Goal: Task Accomplishment & Management: Use online tool/utility

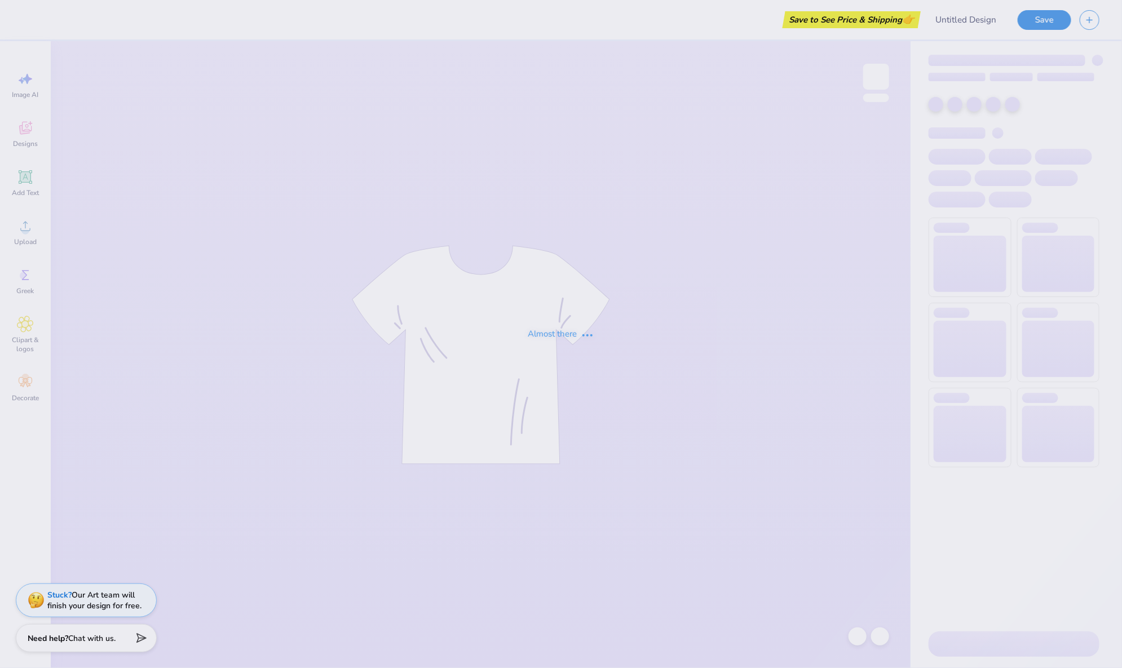
type input "Kappa Alpha Pi Hoodies"
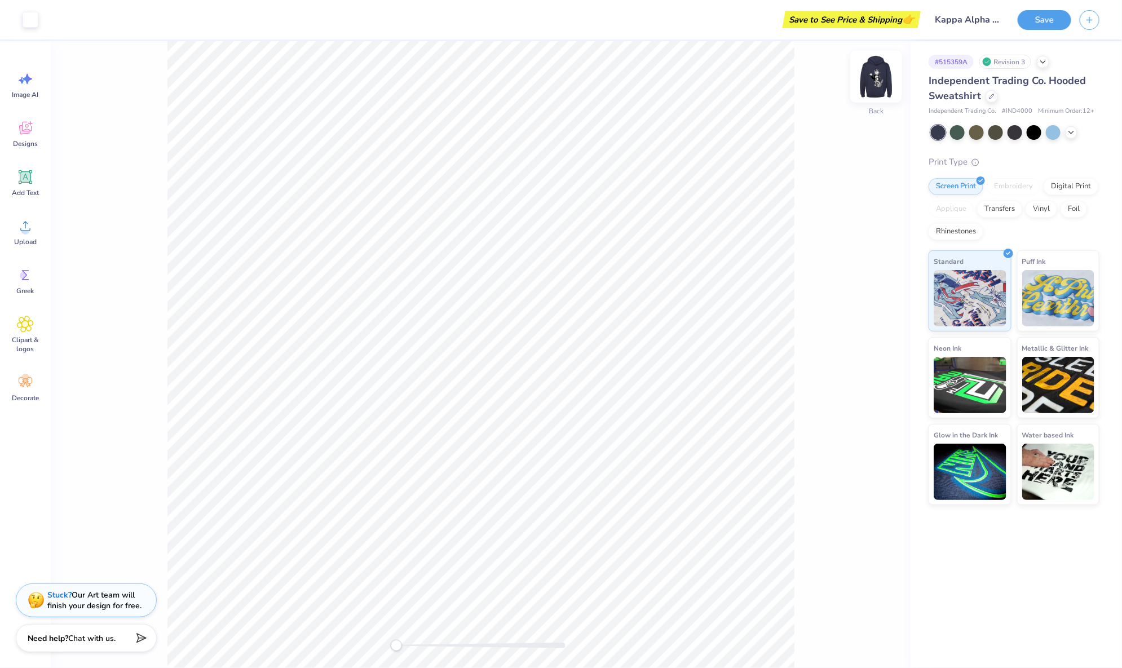
click at [883, 86] on img at bounding box center [876, 76] width 45 height 45
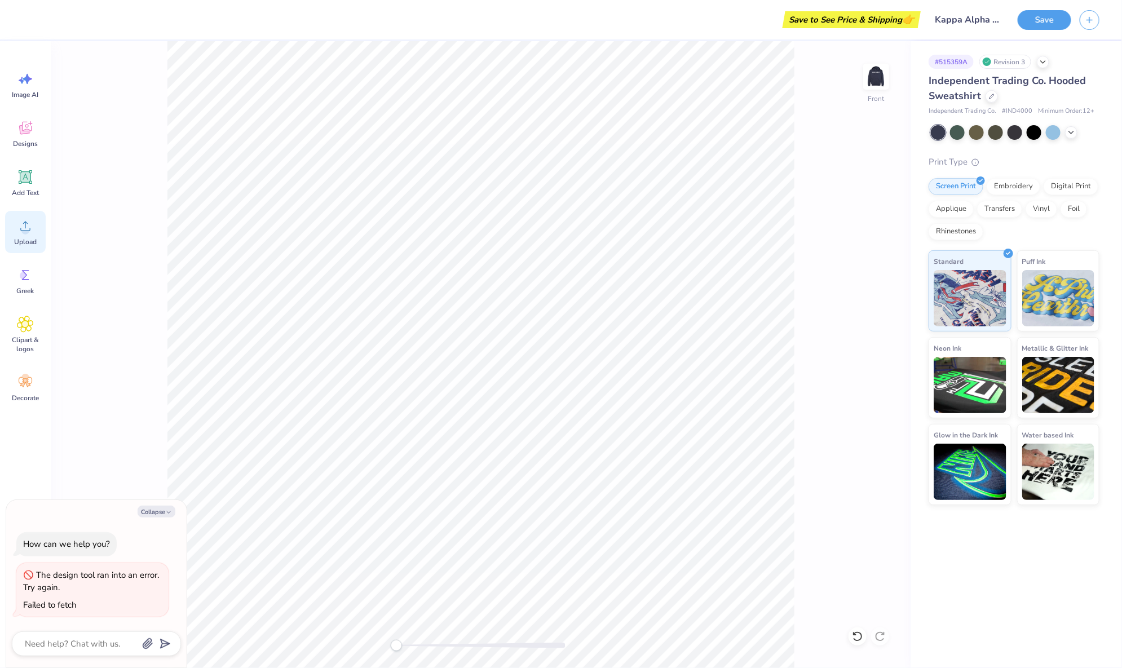
click at [15, 213] on div "Upload" at bounding box center [25, 232] width 41 height 42
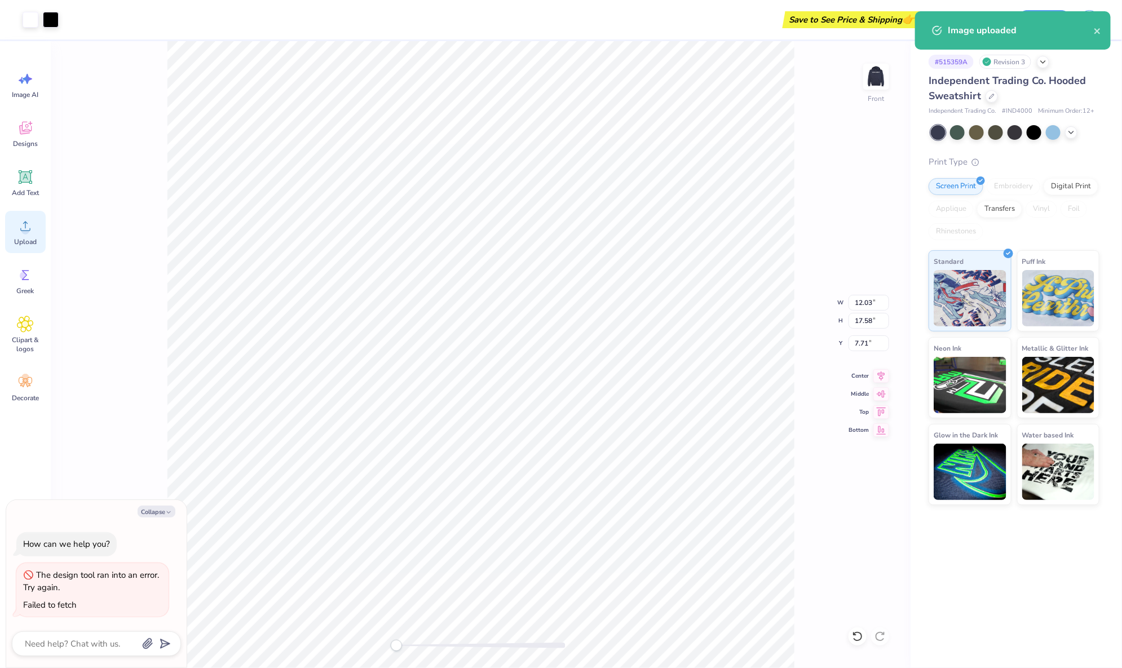
type textarea "x"
click at [879, 319] on input "17.58" at bounding box center [869, 321] width 41 height 16
type input "15"
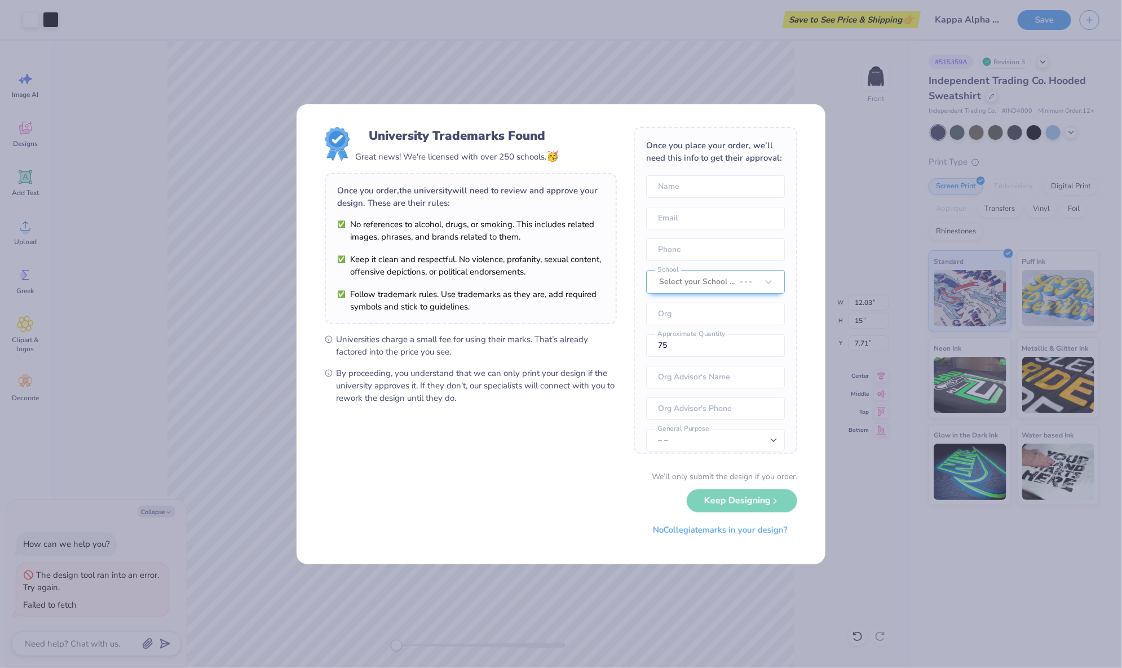
click at [505, 421] on form "University Trademarks Found Great news! We're licensed with over 250 schools. 🥳…" at bounding box center [561, 334] width 473 height 415
click at [755, 523] on button "No Collegiate marks in your design?" at bounding box center [721, 527] width 154 height 23
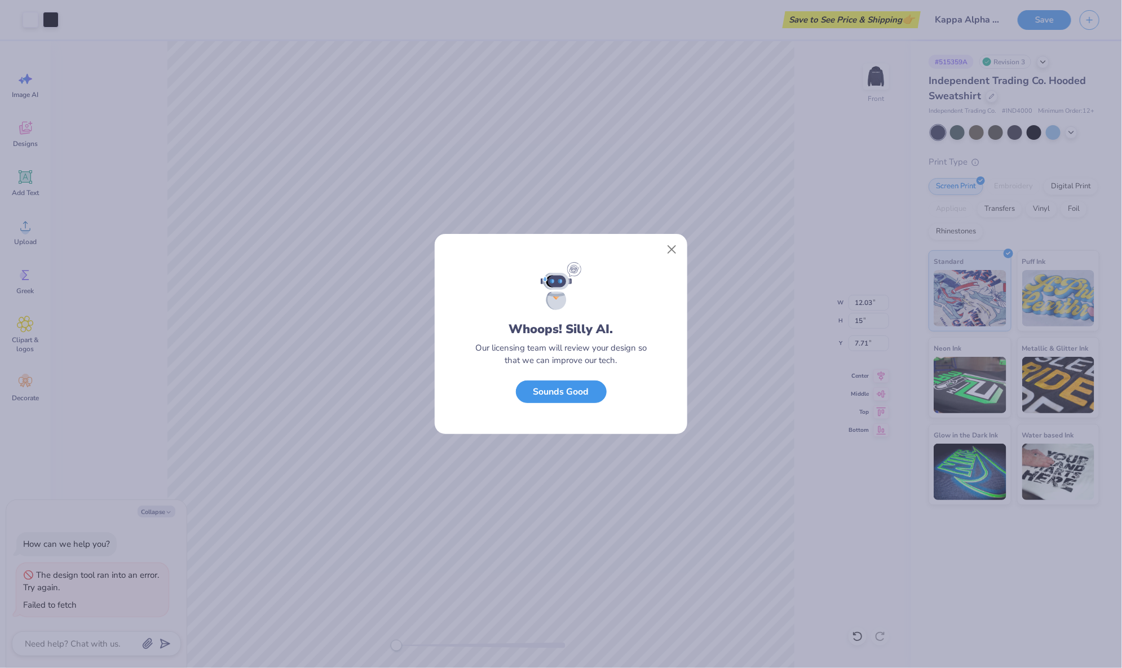
click at [563, 393] on button "Sounds Good" at bounding box center [561, 392] width 91 height 23
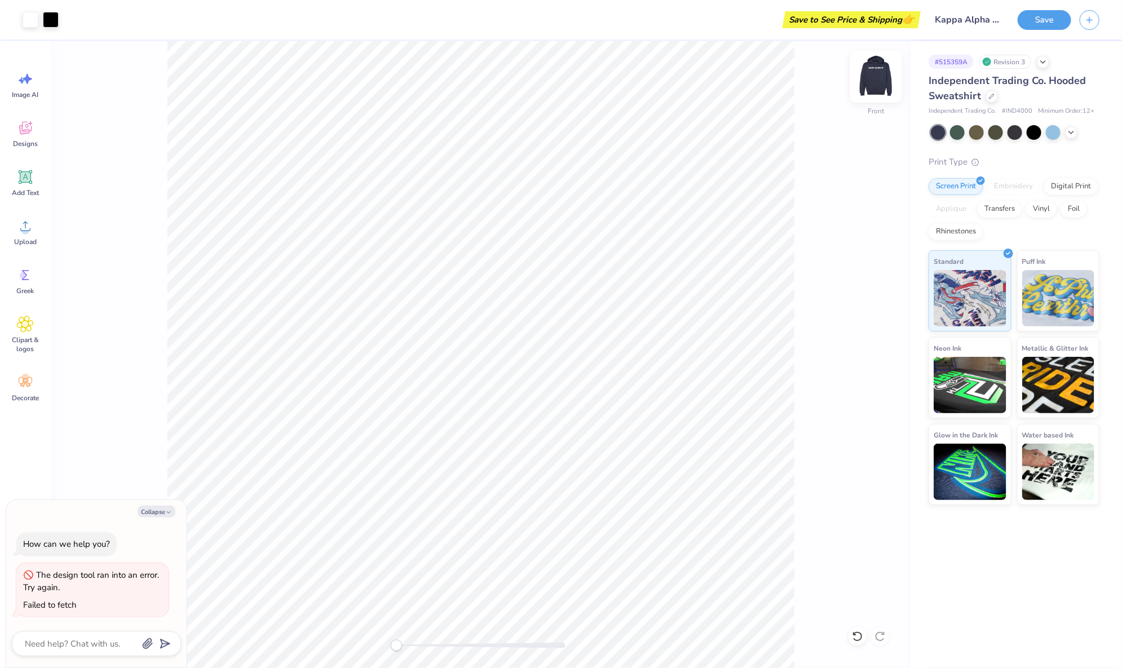
click at [878, 73] on img at bounding box center [876, 76] width 45 height 45
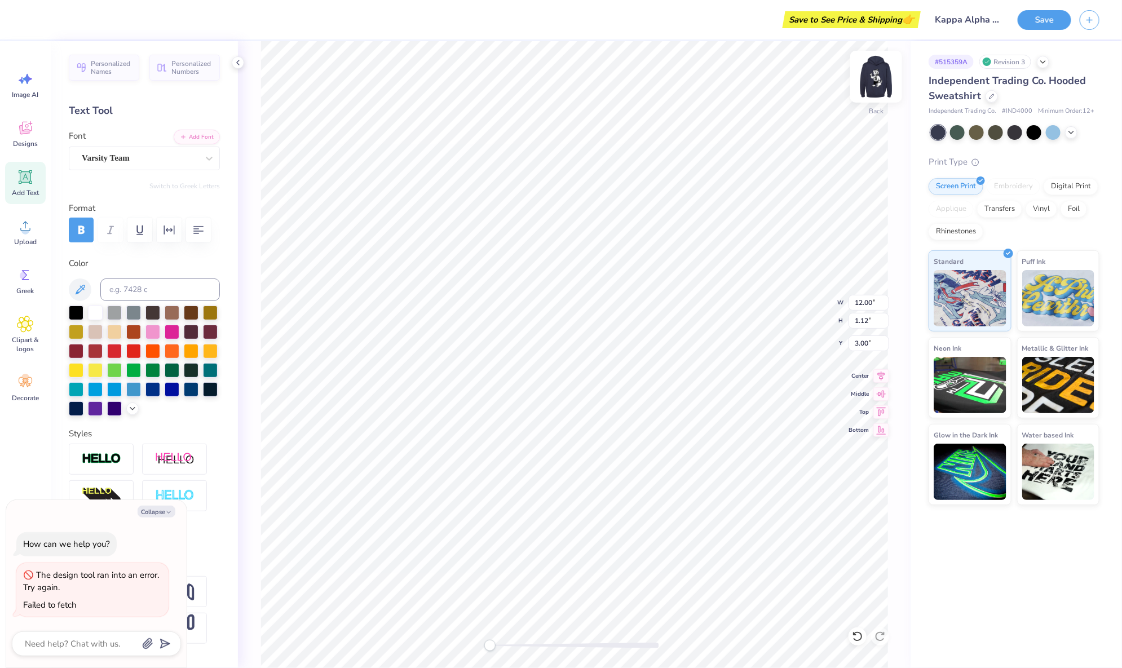
click at [882, 68] on img at bounding box center [876, 76] width 45 height 45
type textarea "x"
type input "12.07"
type input "1.13"
type input "6.04"
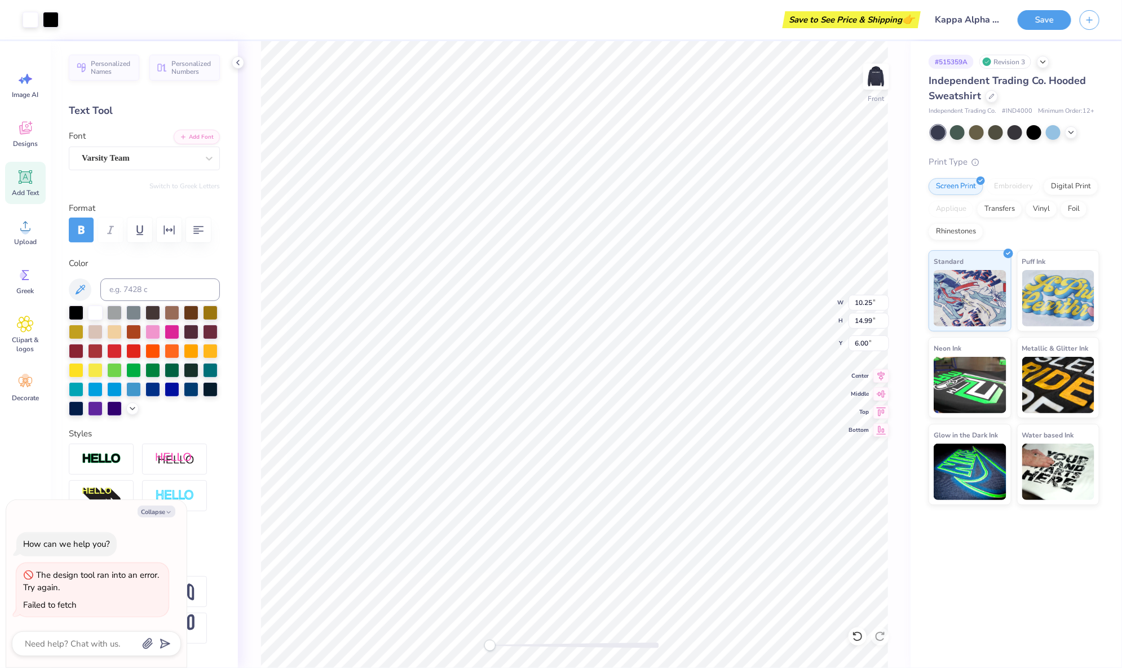
click at [1021, 27] on div "Save" at bounding box center [1045, 20] width 54 height 20
click at [1031, 27] on button "Save" at bounding box center [1045, 18] width 54 height 20
type textarea "x"
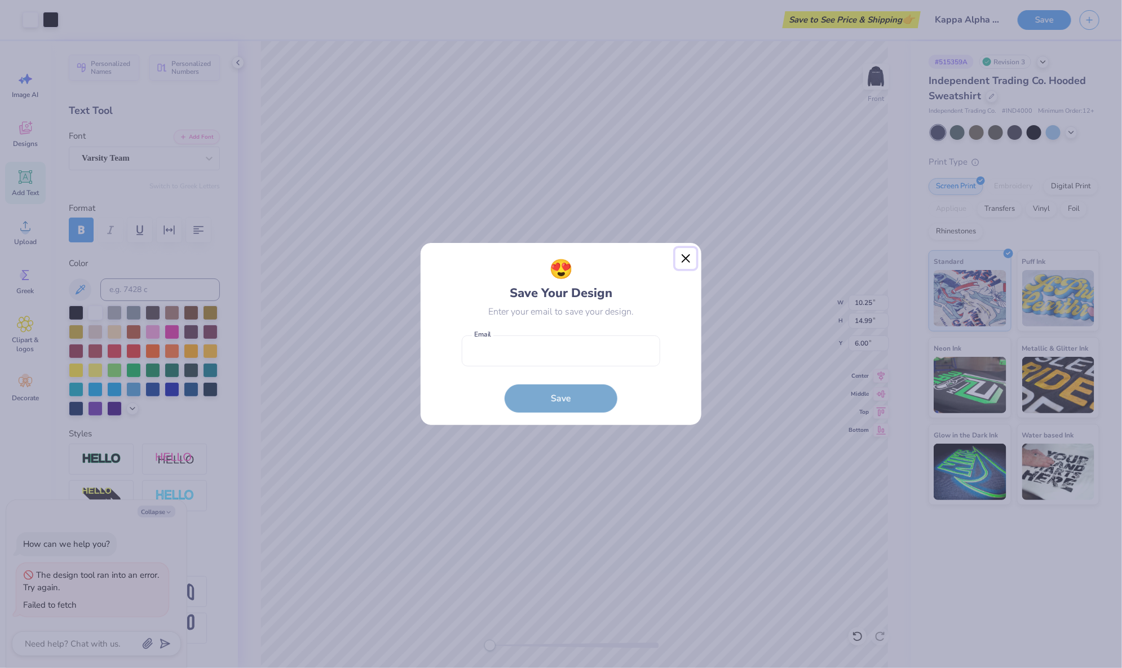
click at [686, 262] on button "Close" at bounding box center [686, 258] width 21 height 21
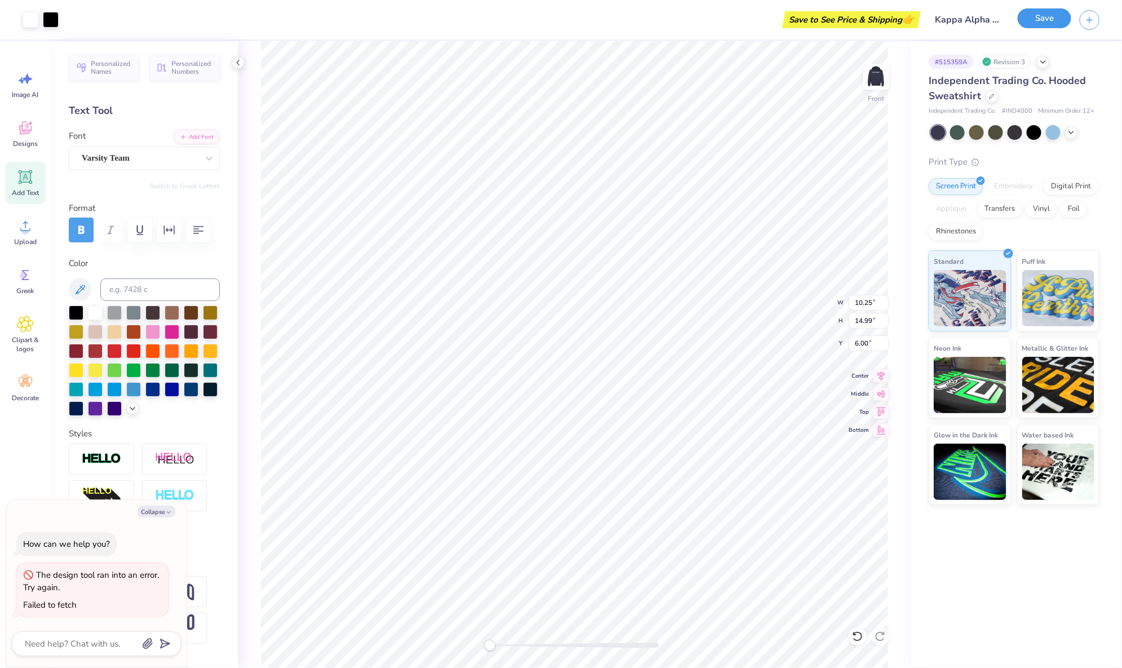
click at [1022, 16] on button "Save" at bounding box center [1045, 18] width 54 height 20
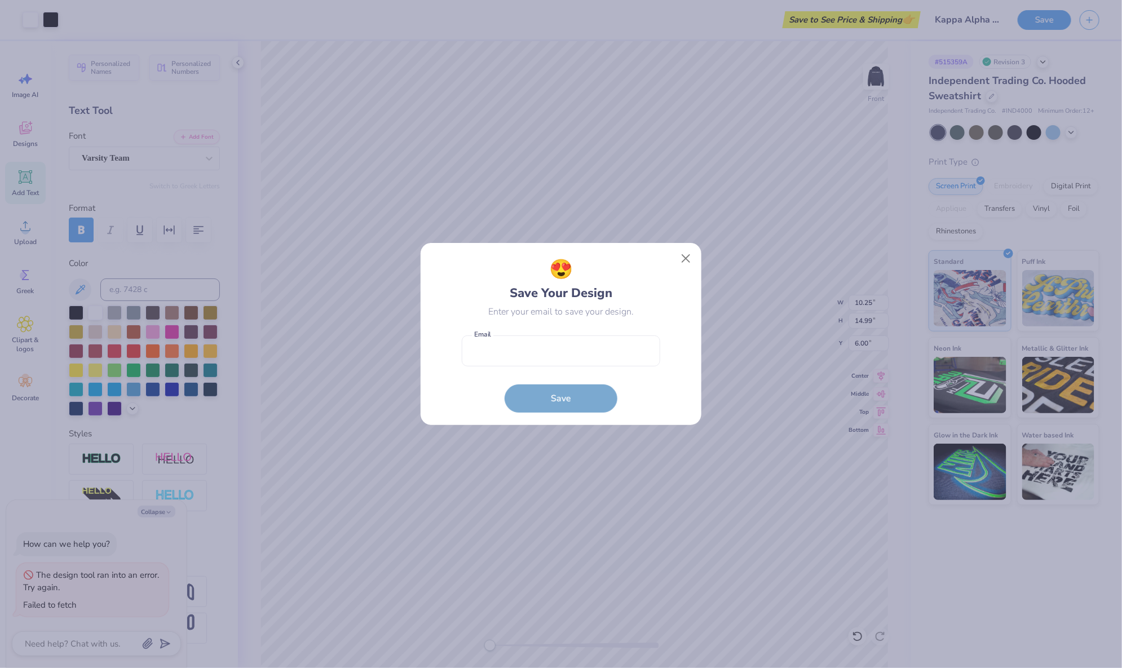
click at [505, 366] on form "Email is a required field Email Save" at bounding box center [561, 371] width 199 height 83
click at [535, 350] on input "email" at bounding box center [561, 351] width 199 height 31
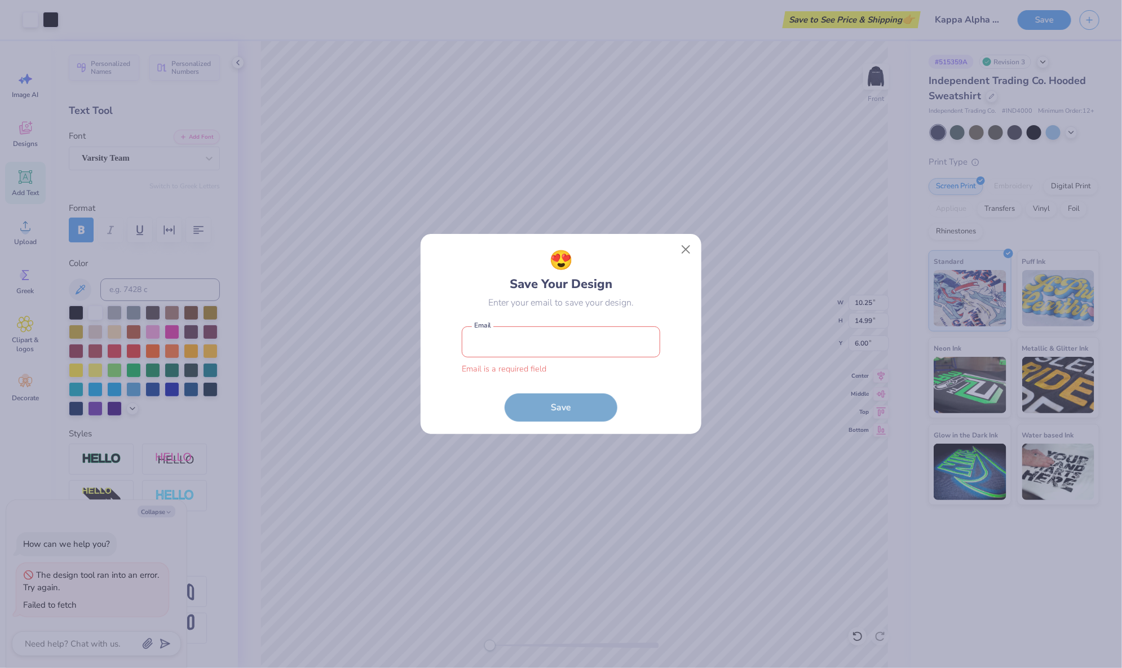
type input "gene@freshprints.com"
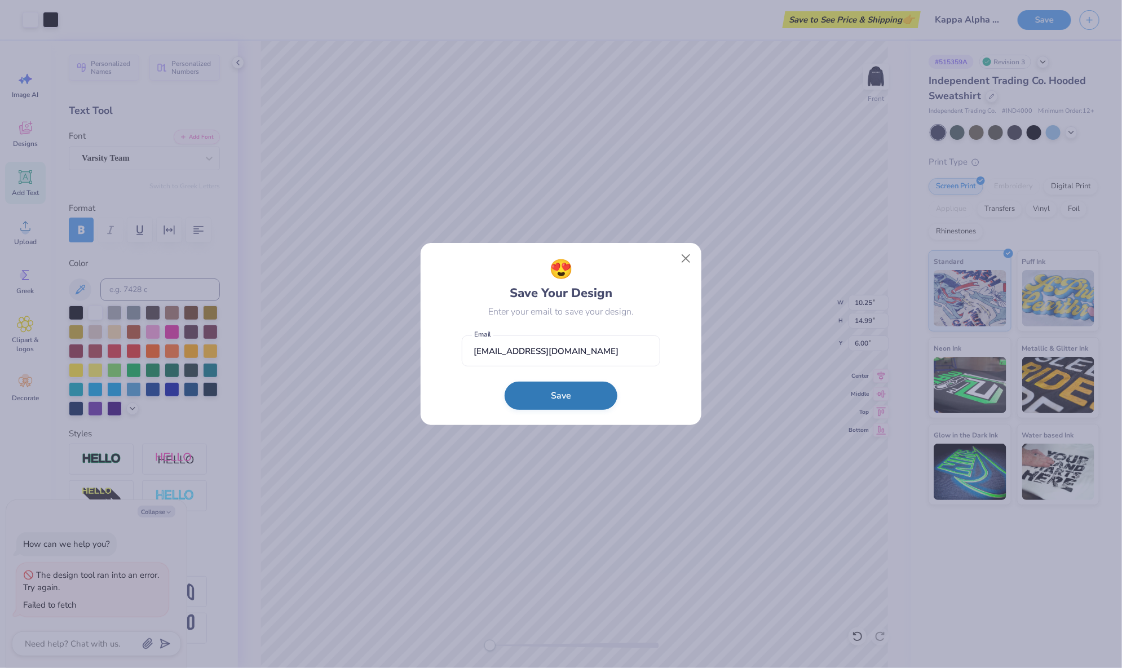
click at [585, 397] on button "Save" at bounding box center [561, 396] width 113 height 28
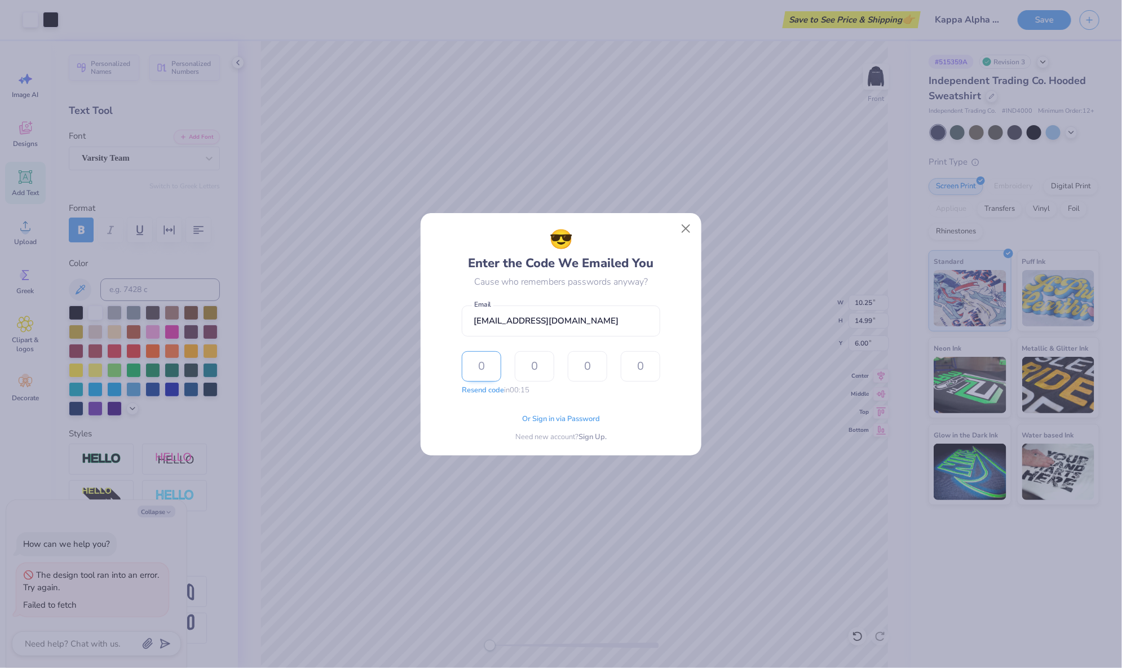
type input "2"
type input "5"
type input "3"
type input "7"
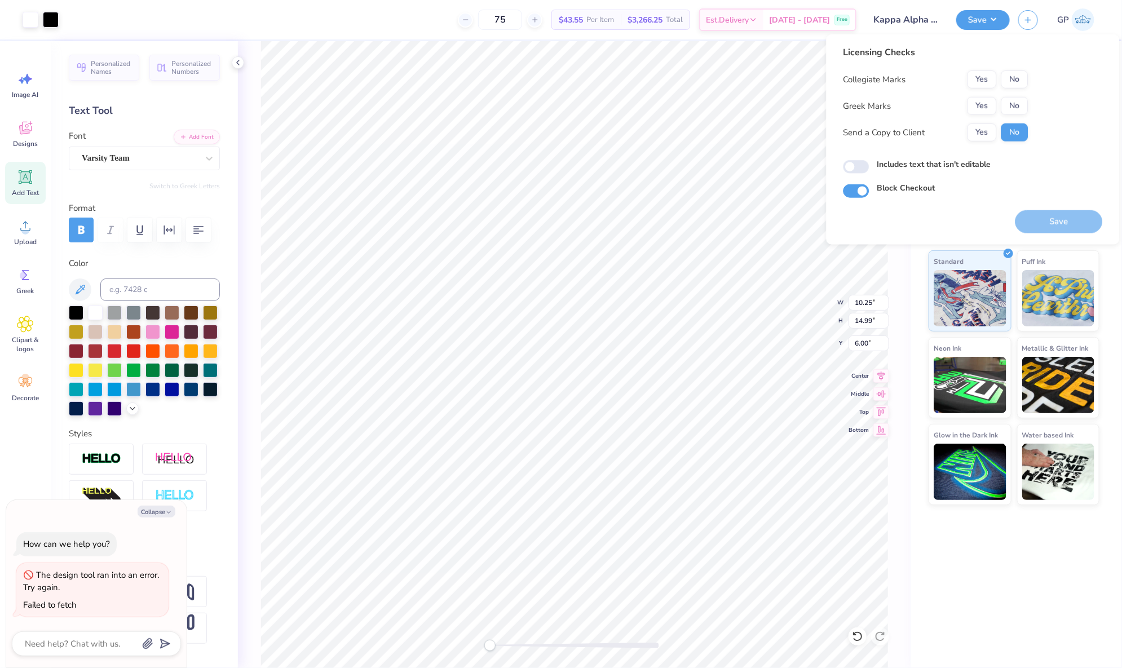
type textarea "x"
click at [1010, 78] on button "No" at bounding box center [1015, 80] width 27 height 18
click at [860, 163] on input "Includes text that isn't editable" at bounding box center [857, 167] width 26 height 14
checkbox input "true"
click at [1018, 105] on button "No" at bounding box center [1015, 106] width 27 height 18
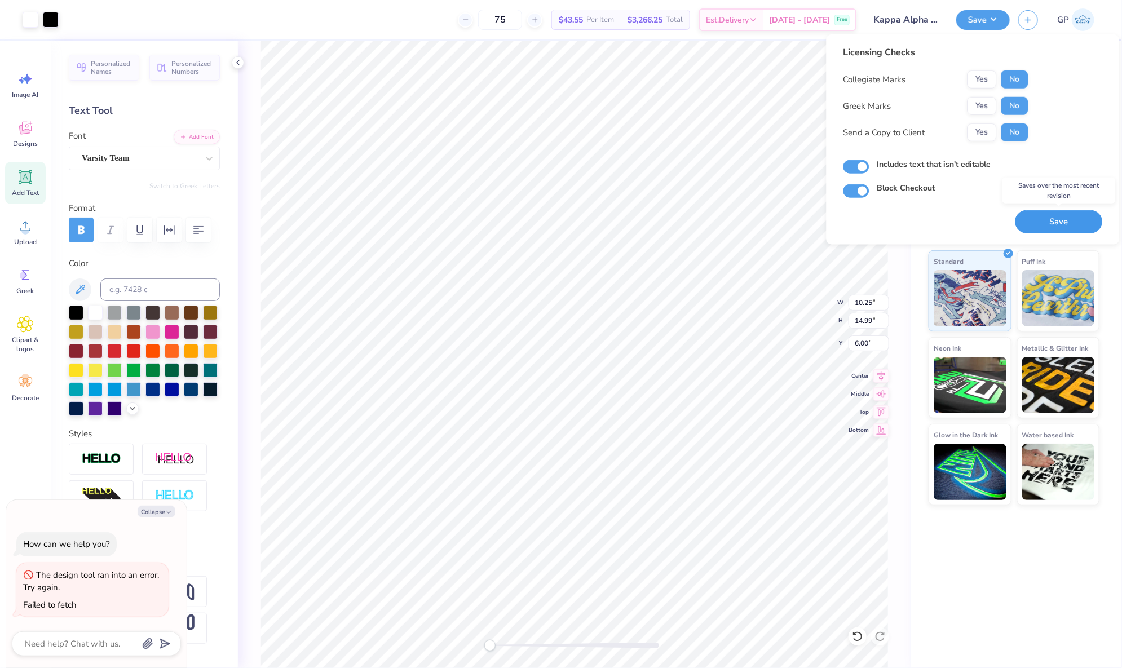
click at [1050, 227] on button "Save" at bounding box center [1059, 221] width 87 height 23
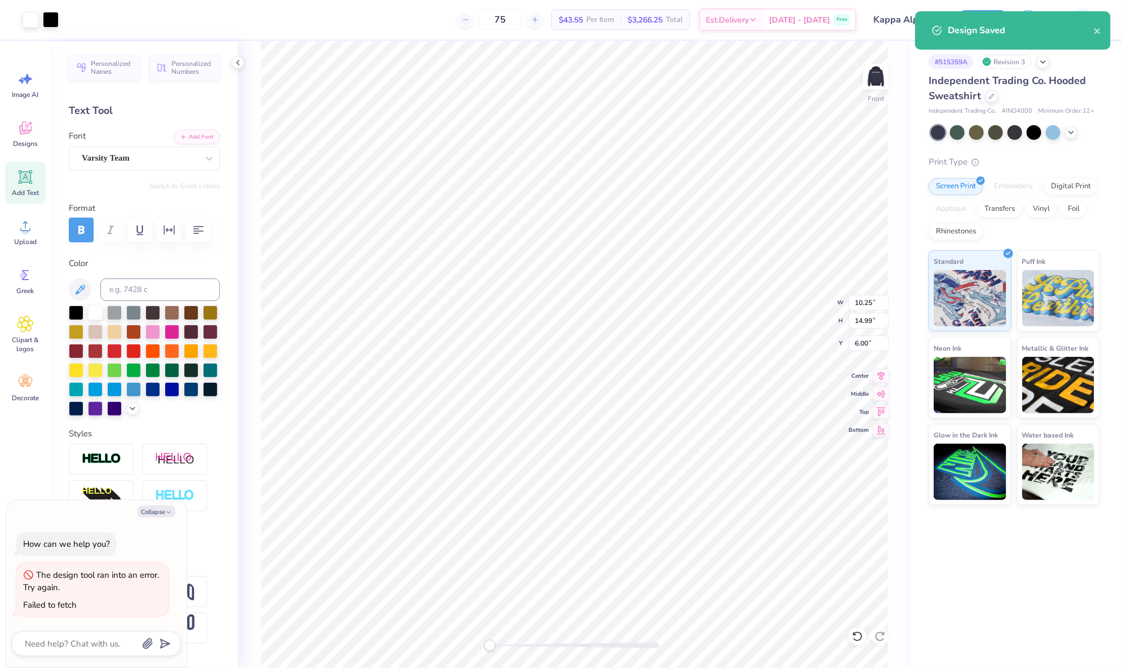
type textarea "x"
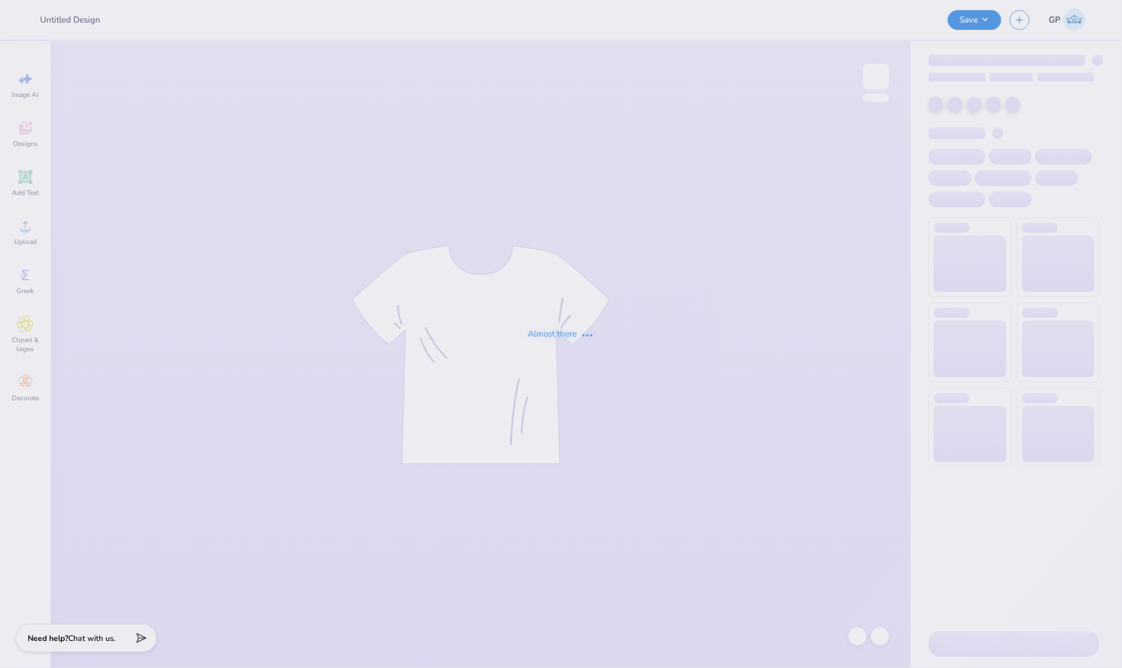
type input "Fam Tailgate"
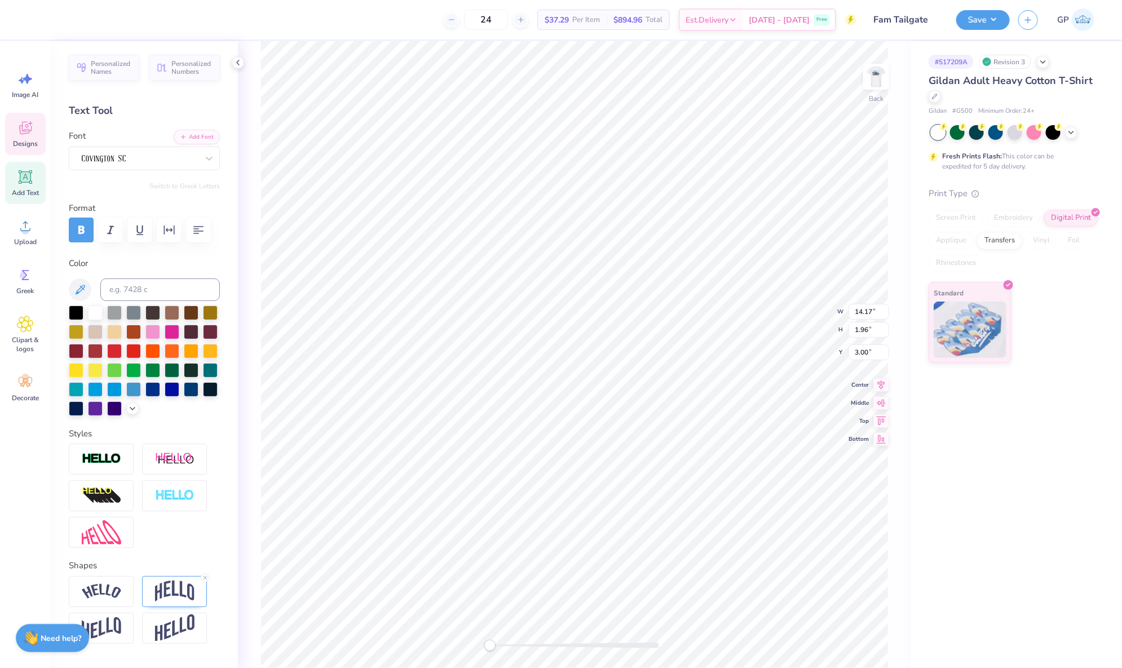
click at [1077, 179] on div "Gildan Adult Heavy Cotton T-Shirt Gildan # G500 Minimum Order: 24 + Fresh Print…" at bounding box center [1014, 218] width 171 height 290
click at [866, 84] on img at bounding box center [876, 76] width 45 height 45
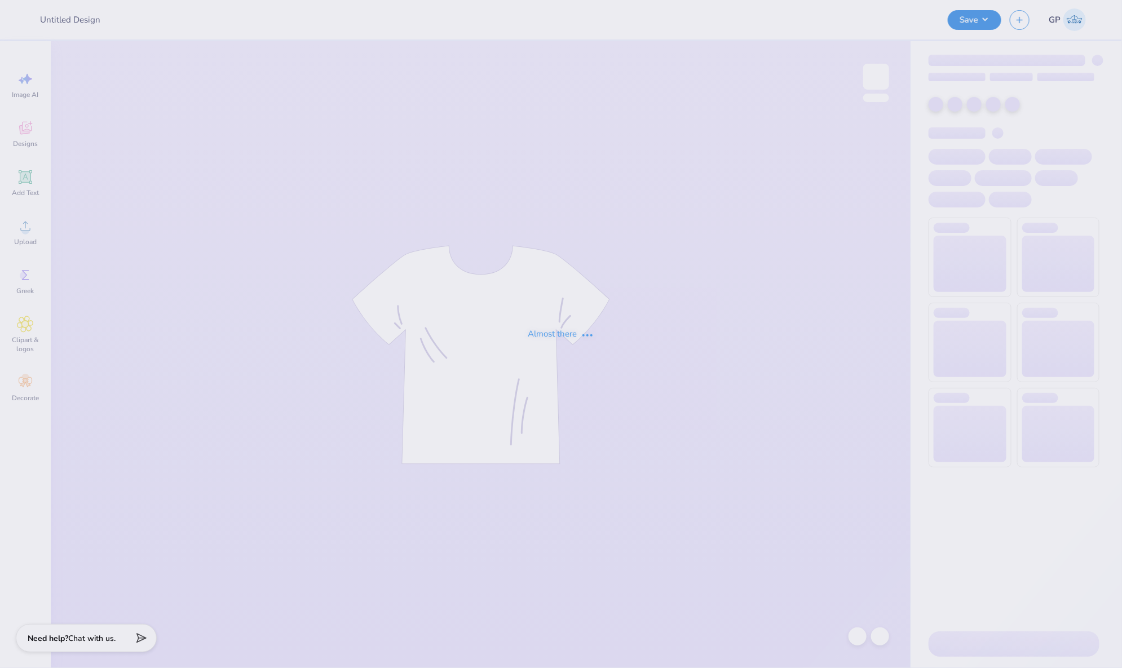
type input "Fam Tailgate"
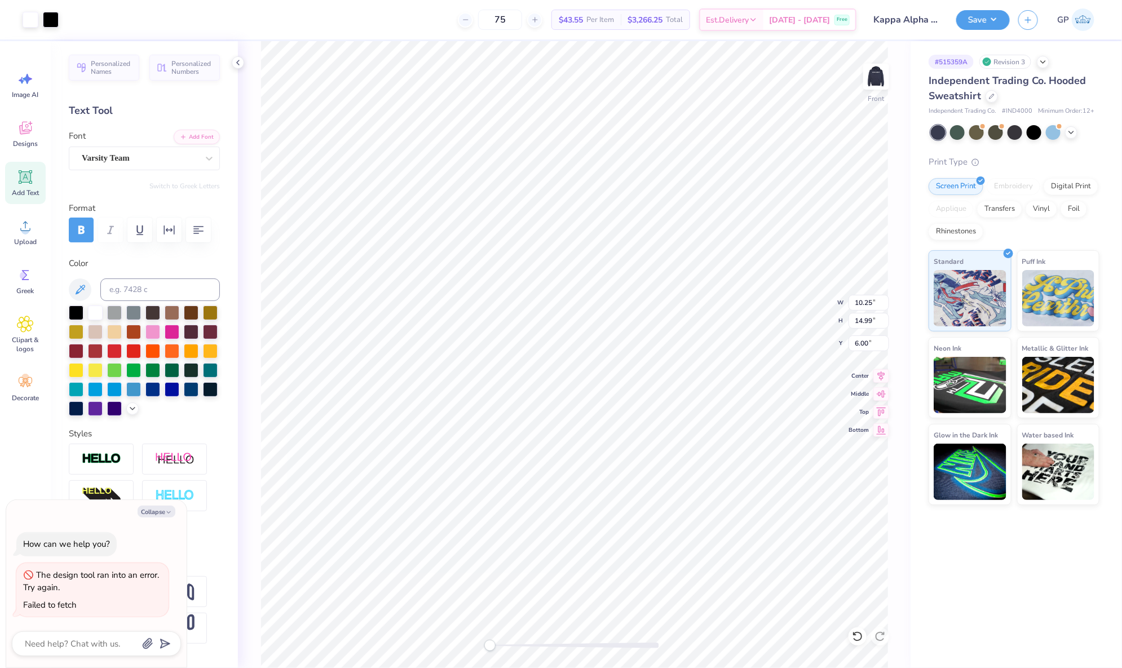
type textarea "x"
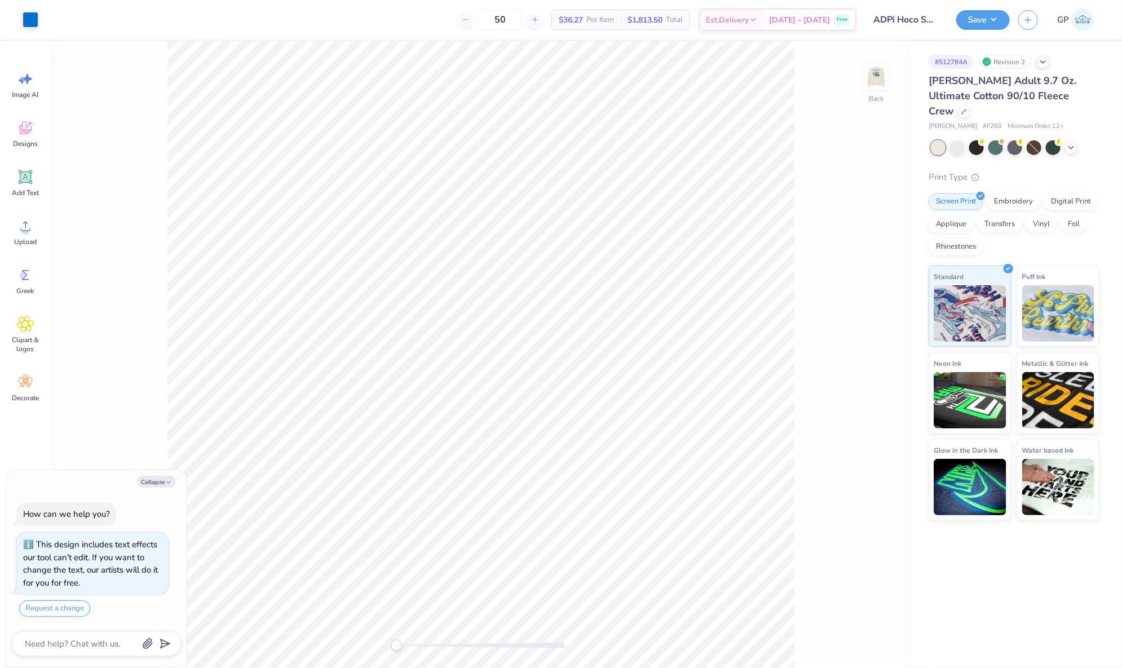
type textarea "x"
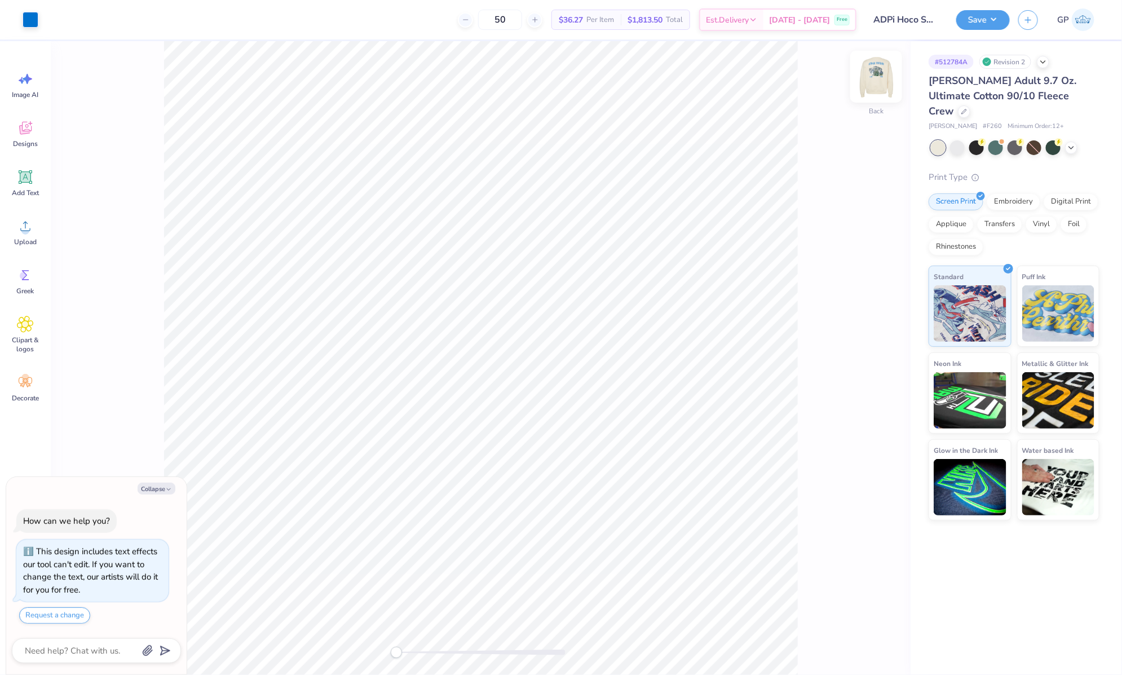
click at [881, 80] on img at bounding box center [876, 76] width 45 height 45
type textarea "x"
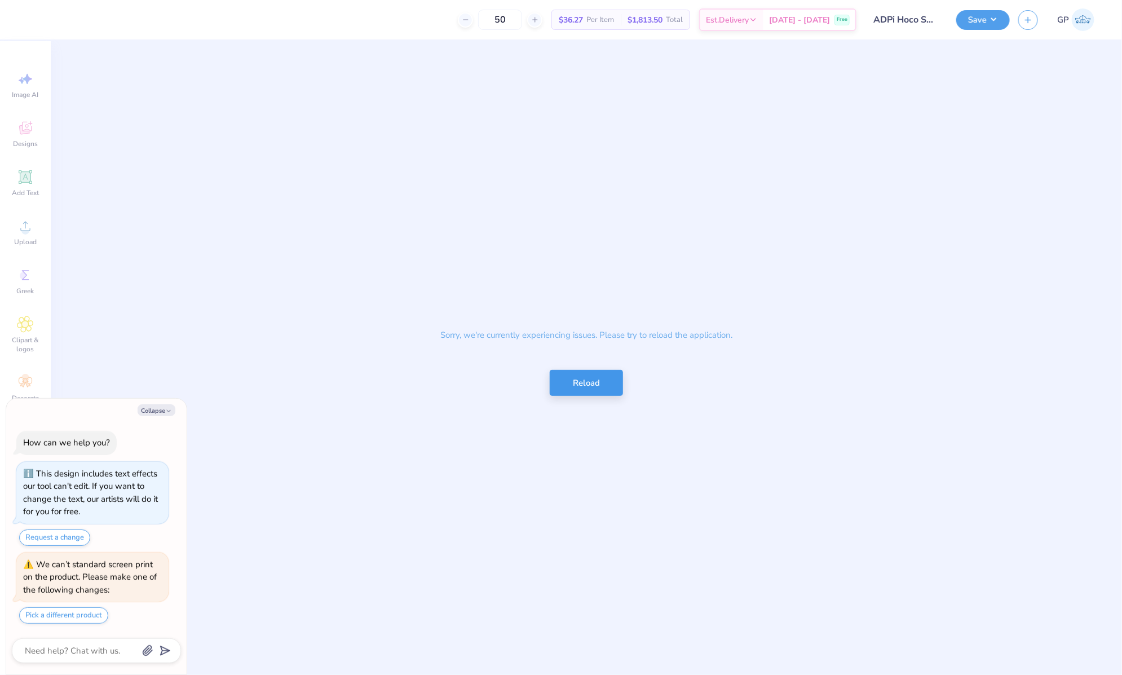
click at [592, 386] on button "Reload" at bounding box center [586, 383] width 73 height 27
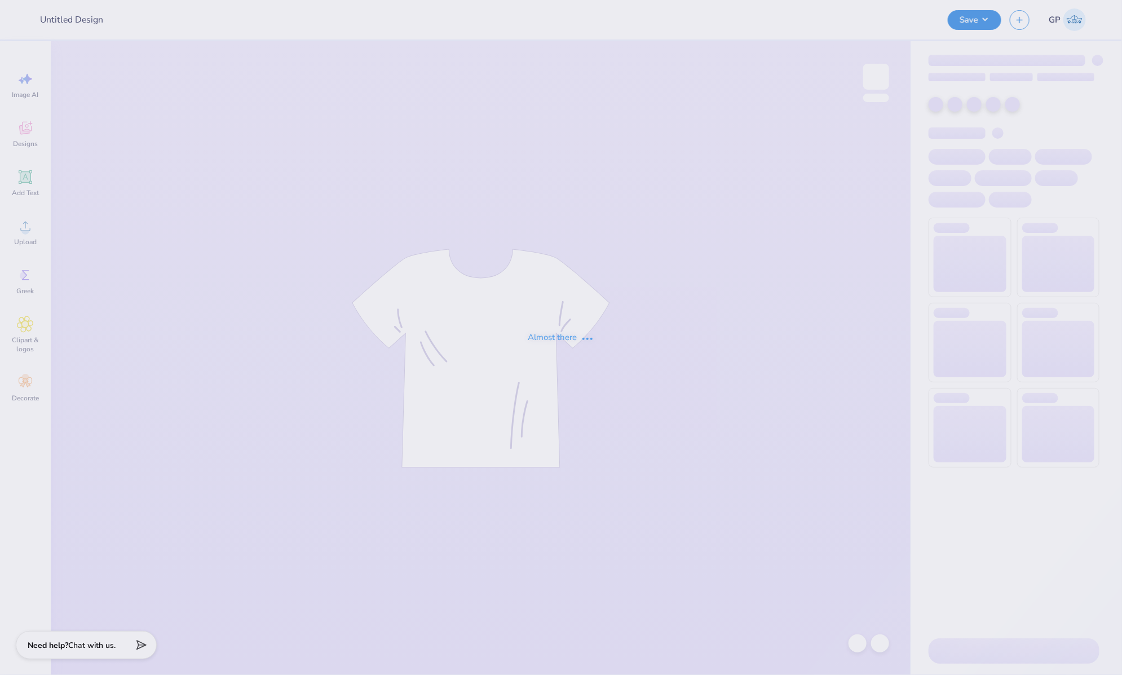
type input "ADPi Hoco Sweatshirt"
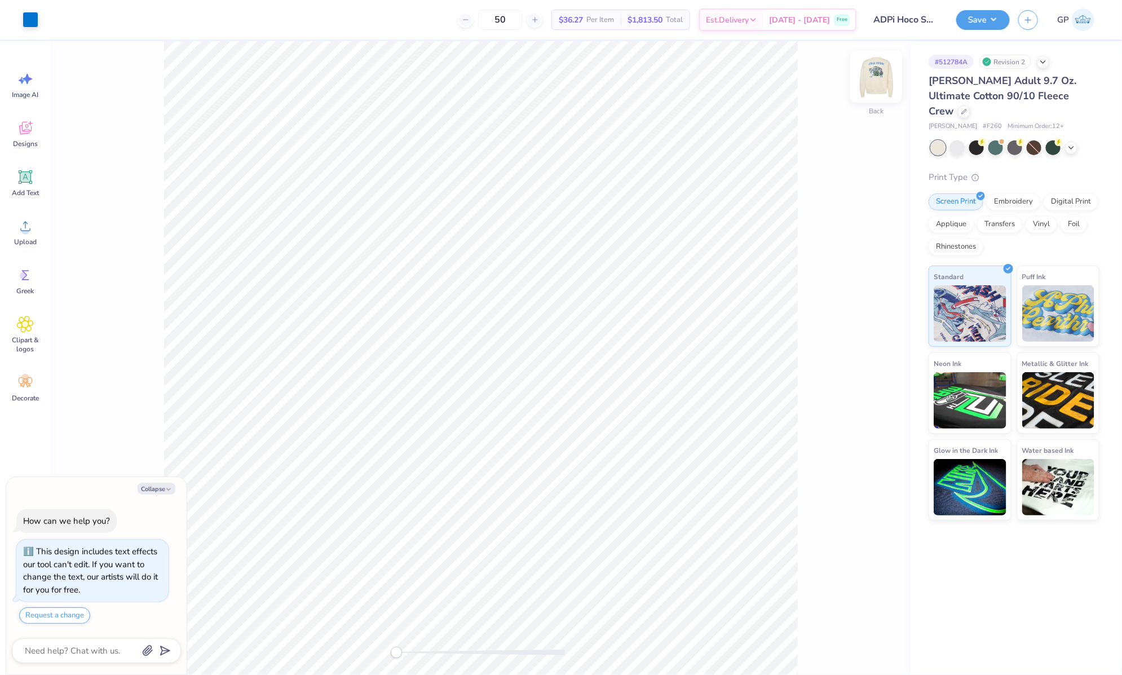
click at [880, 78] on img at bounding box center [876, 76] width 45 height 45
click at [581, 379] on li "Ungroup" at bounding box center [595, 390] width 89 height 22
type textarea "x"
type input "12.00"
type input "11.79"
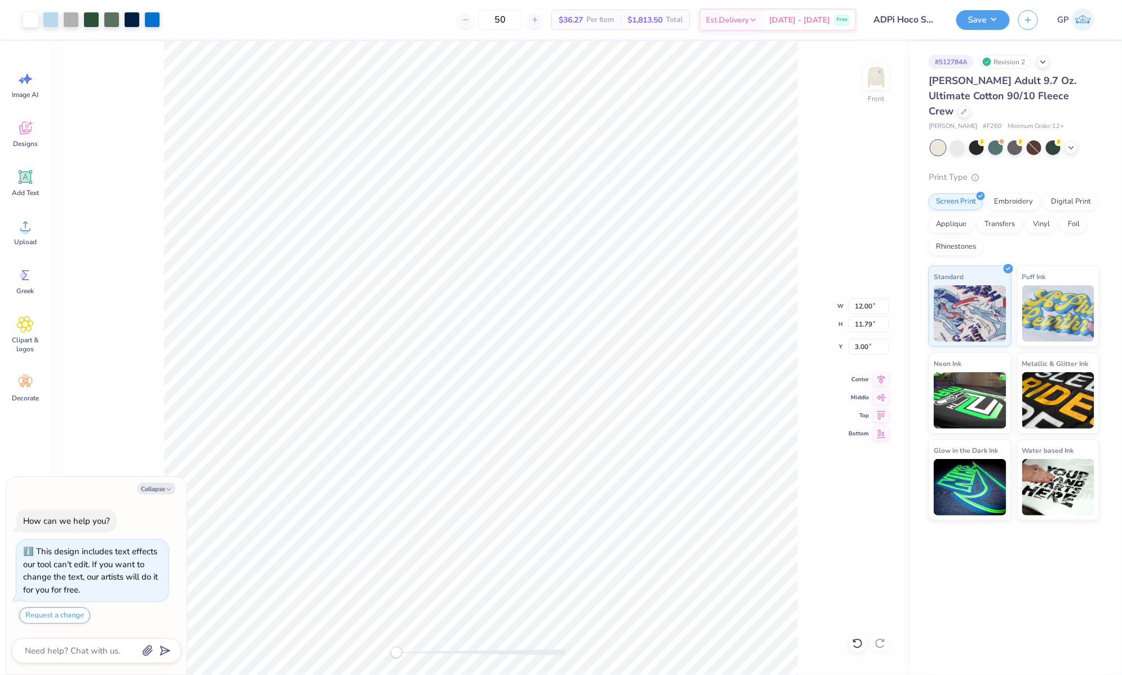
type input "3.00"
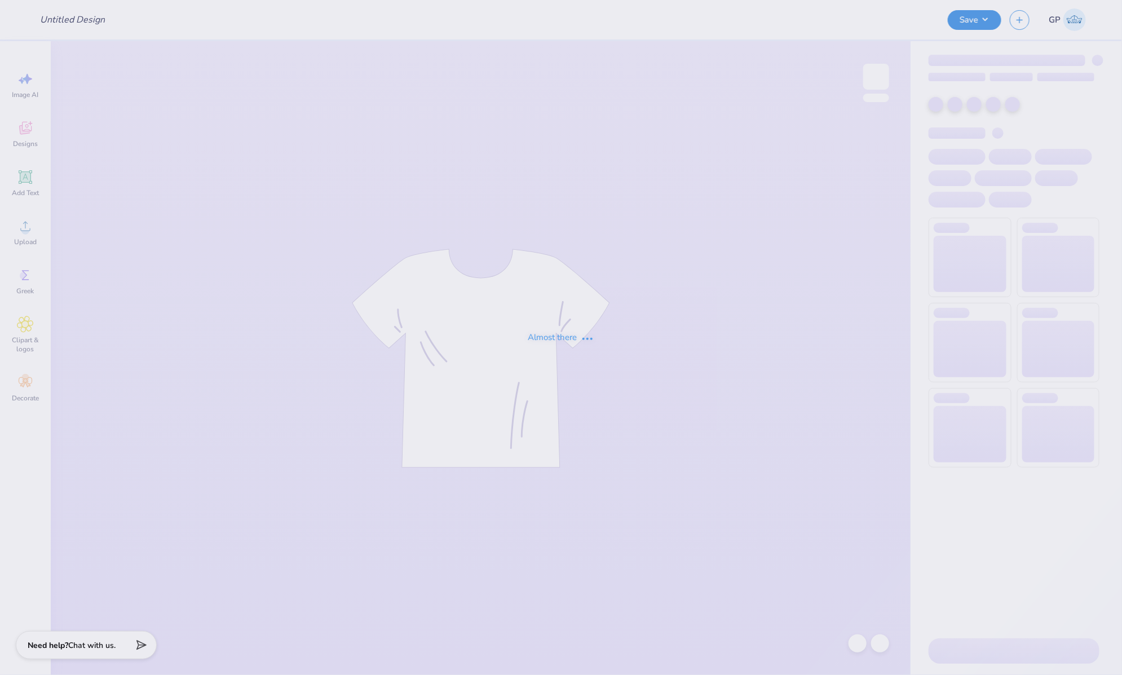
type input "ADPi Hoco Sweatshirt"
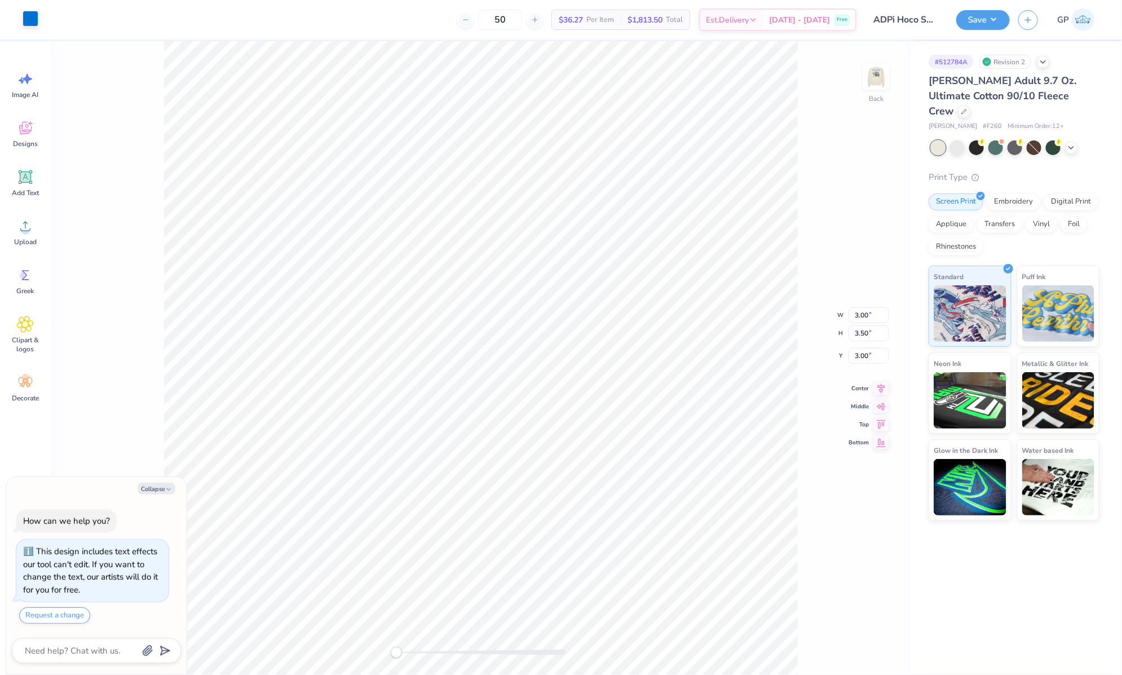
click at [32, 23] on div at bounding box center [31, 19] width 16 height 16
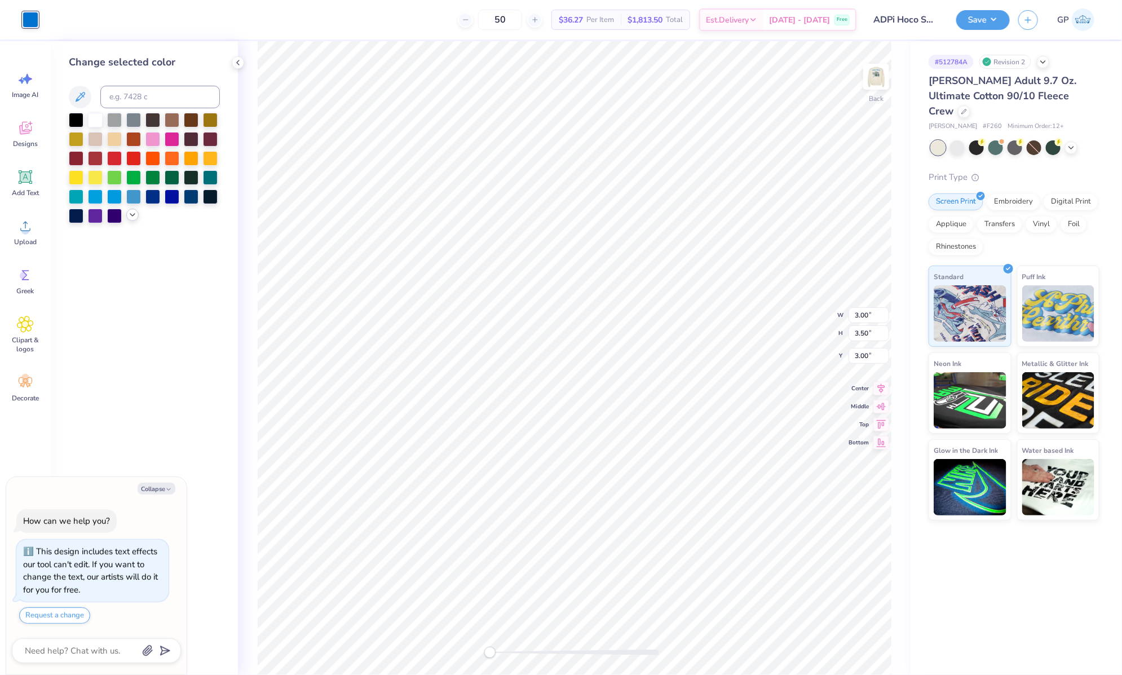
click at [131, 214] on icon at bounding box center [132, 214] width 9 height 9
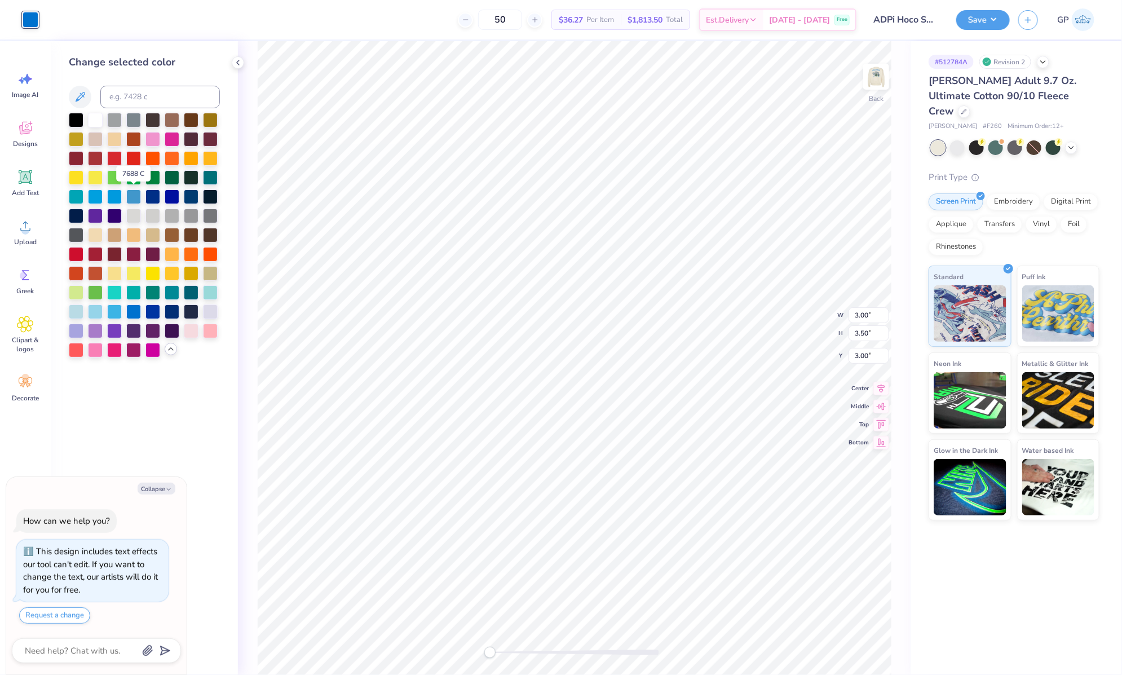
click at [134, 193] on div at bounding box center [133, 197] width 15 height 15
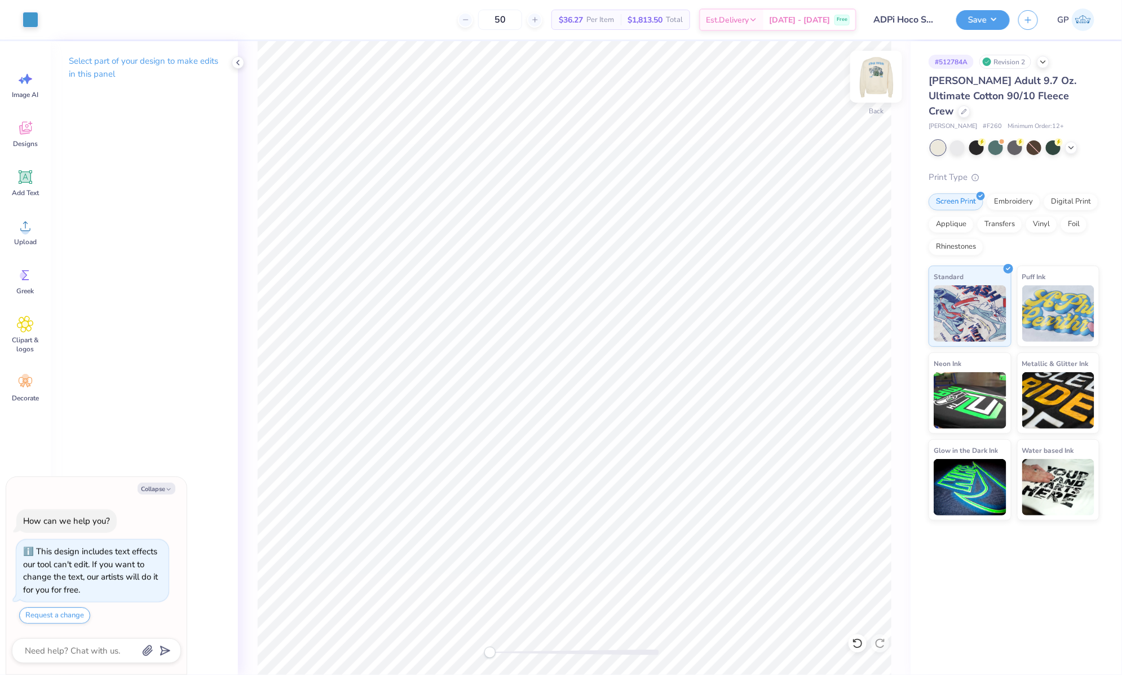
click at [877, 78] on img at bounding box center [876, 76] width 45 height 45
click at [36, 227] on div "Upload" at bounding box center [25, 232] width 41 height 42
click at [31, 170] on icon at bounding box center [26, 177] width 14 height 14
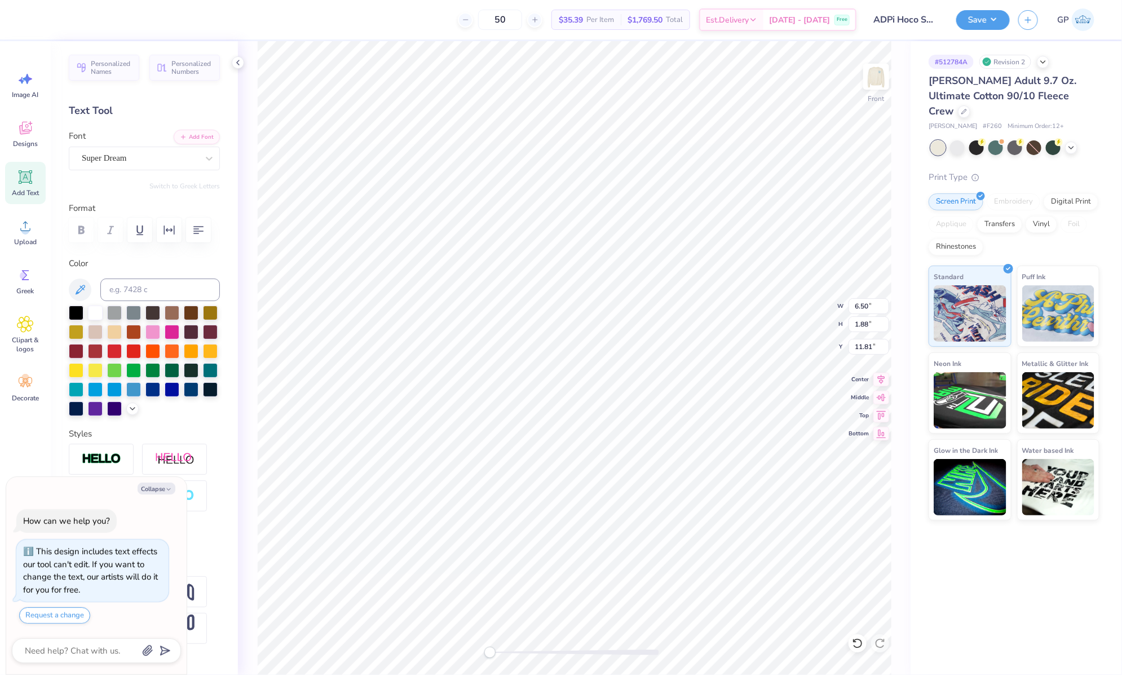
scroll to position [14, 1]
type textarea "x"
type textarea "H"
type textarea "x"
type textarea "Ho"
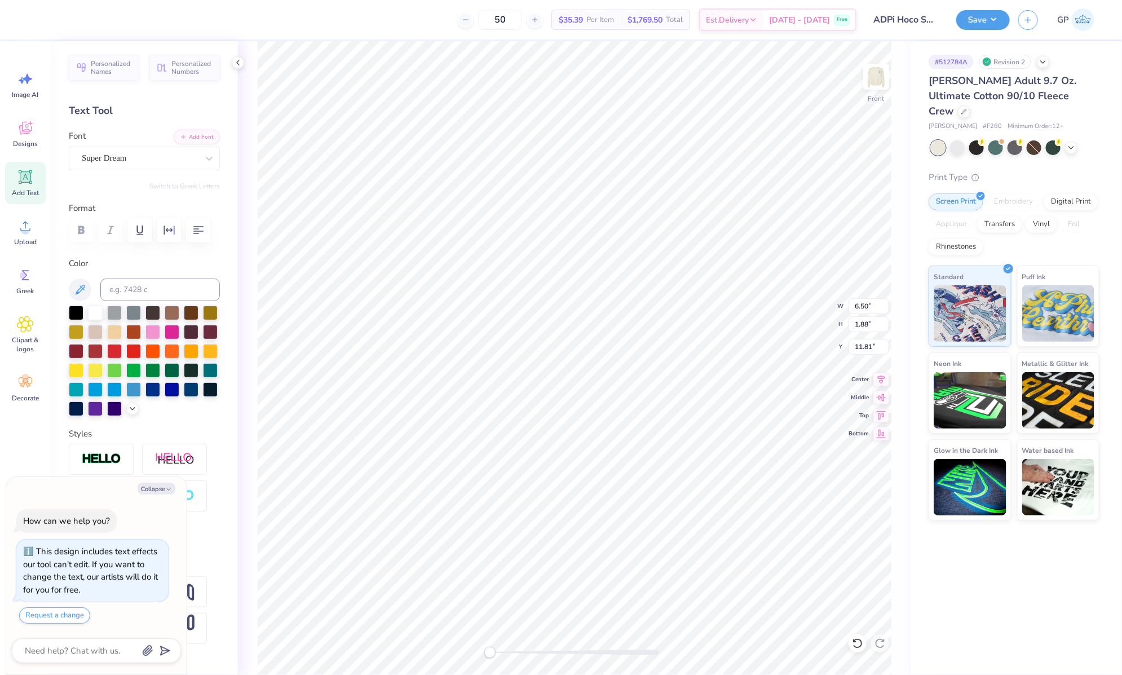
type textarea "x"
type textarea "Hom"
type textarea "x"
type textarea "Home"
type textarea "x"
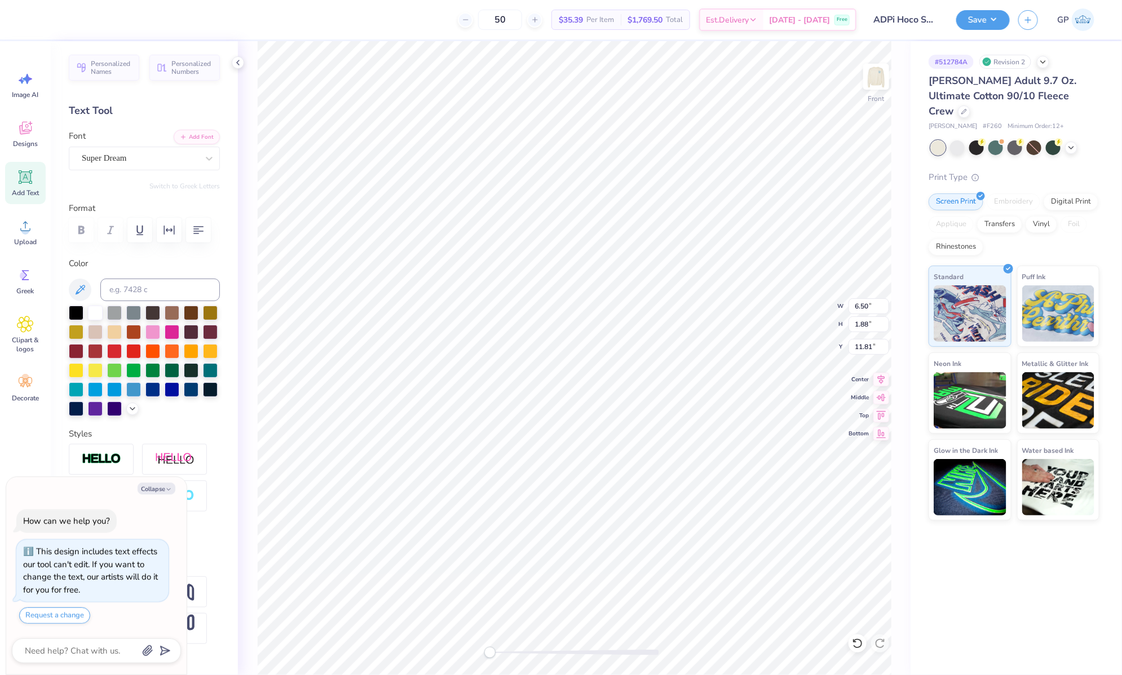
type textarea "Homec"
type textarea "x"
type textarea "Homeco"
type textarea "x"
type textarea "Homecom"
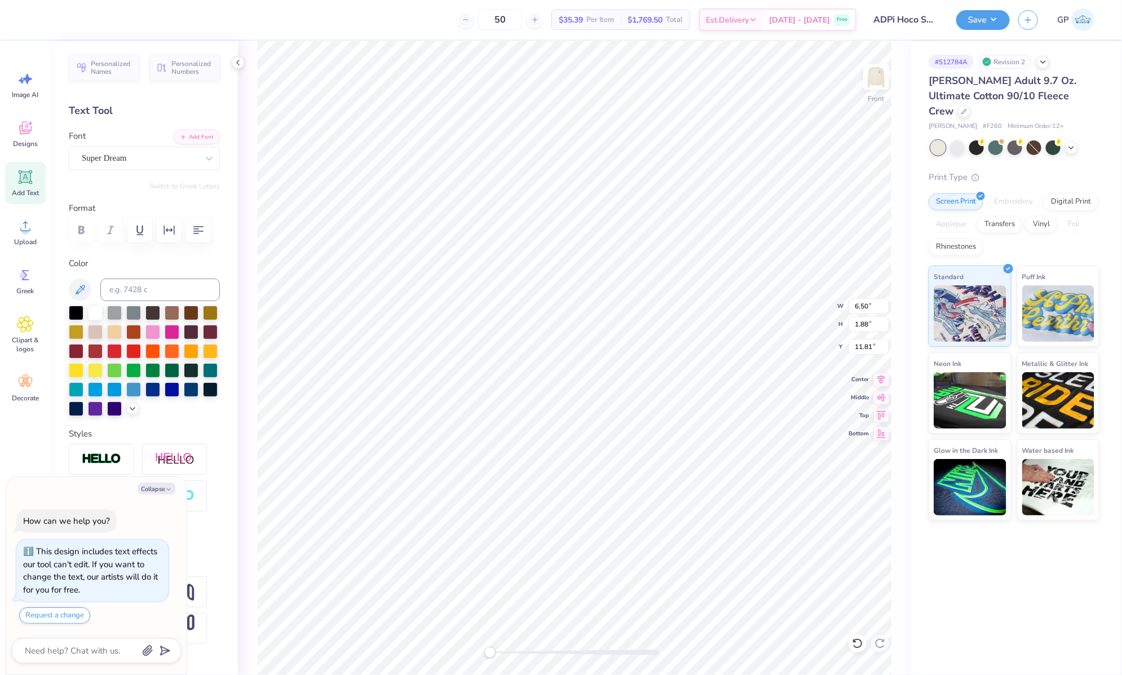
type textarea "x"
type textarea "Homecomi"
type textarea "x"
type textarea "Homecomin"
type textarea "x"
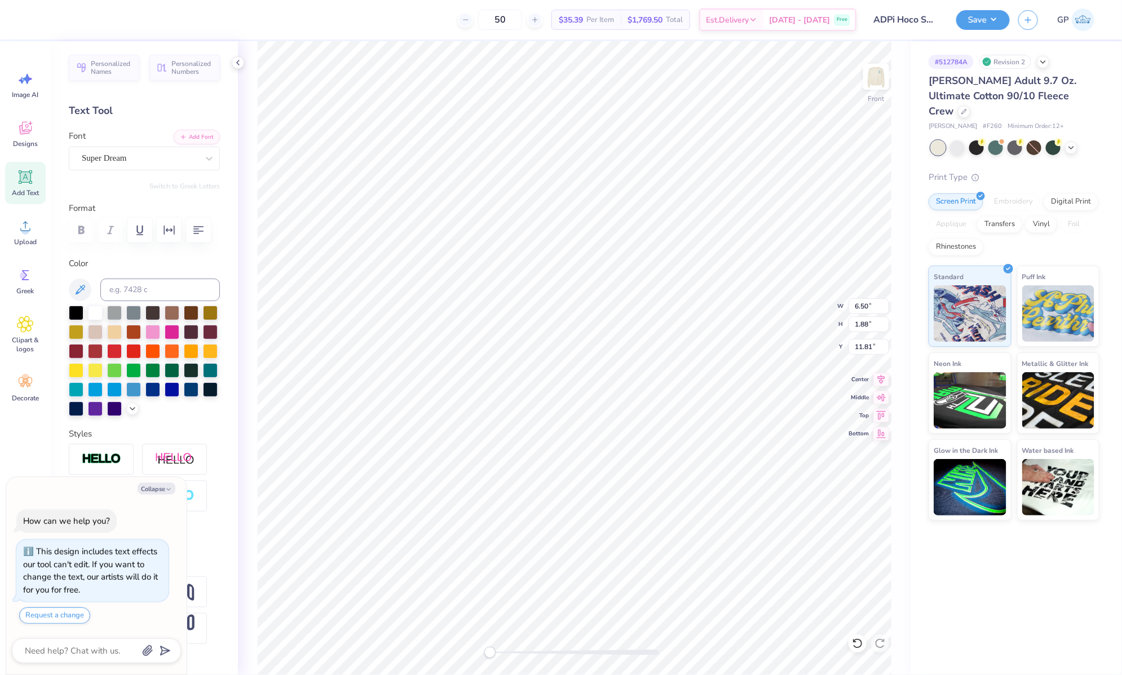
type textarea "Homecoming"
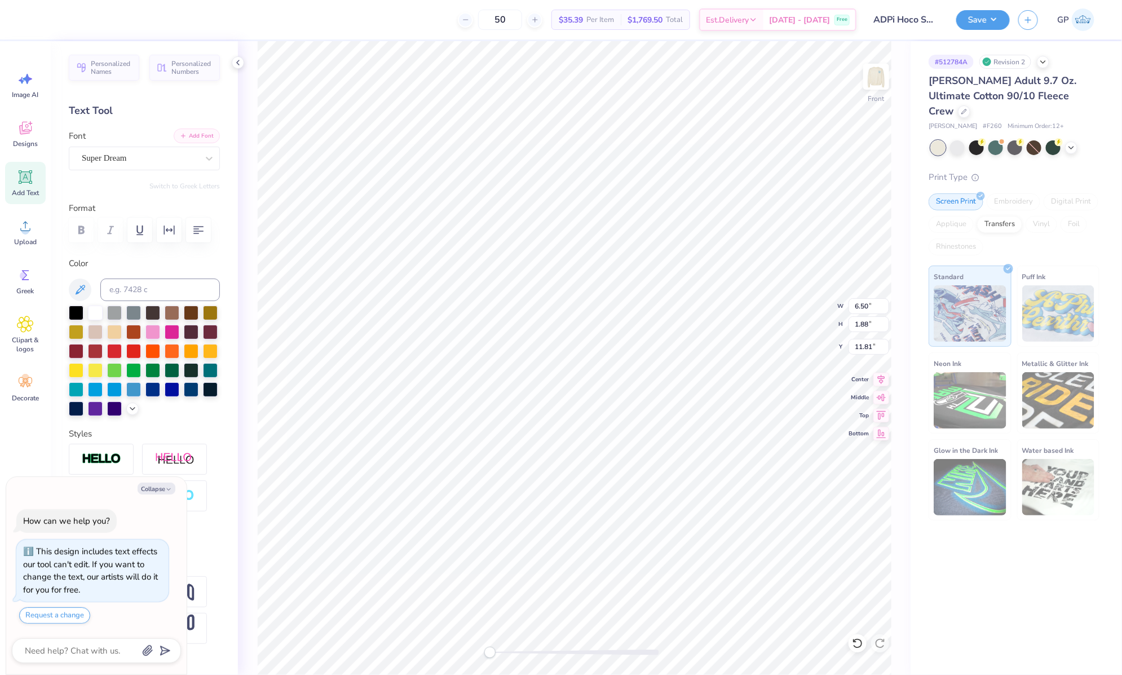
click at [190, 131] on button "Add Font" at bounding box center [197, 136] width 46 height 15
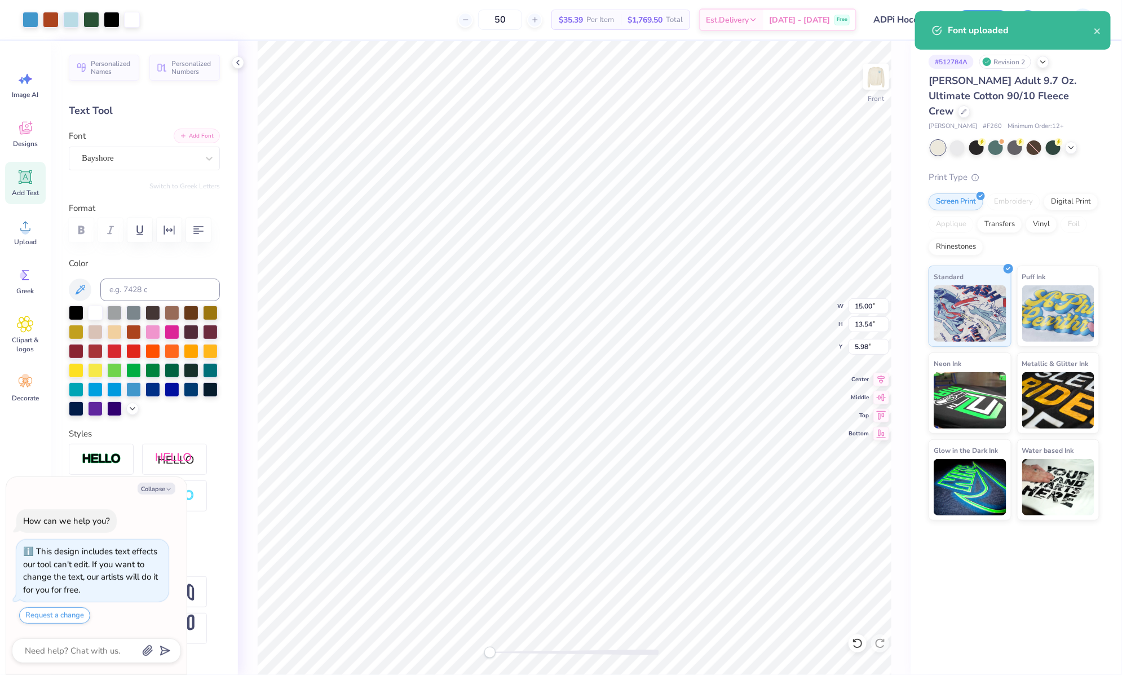
type textarea "x"
type input "15.00"
type input "13.54"
type input "5.98"
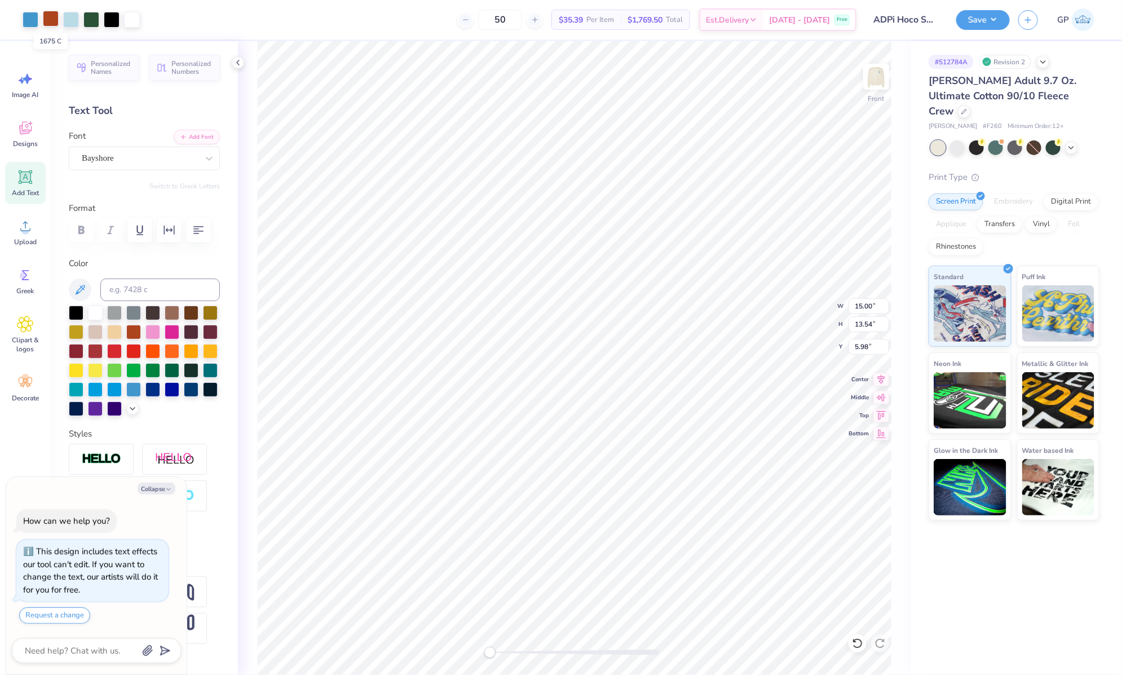
click at [51, 20] on div at bounding box center [51, 19] width 16 height 16
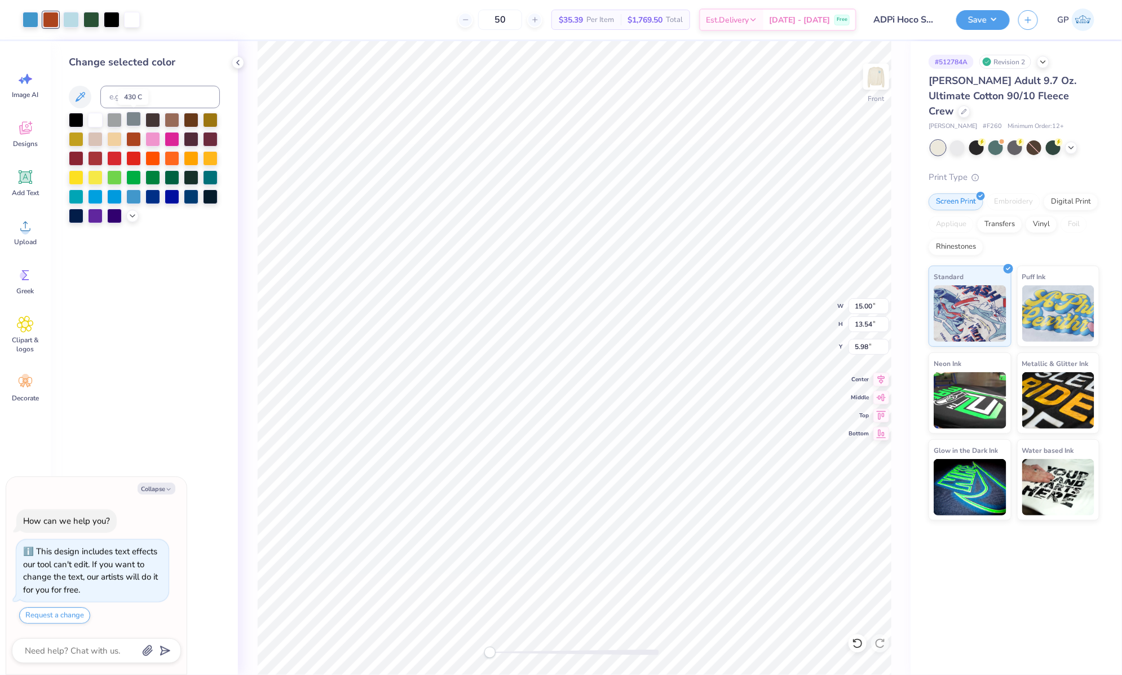
click at [135, 119] on div at bounding box center [133, 119] width 15 height 15
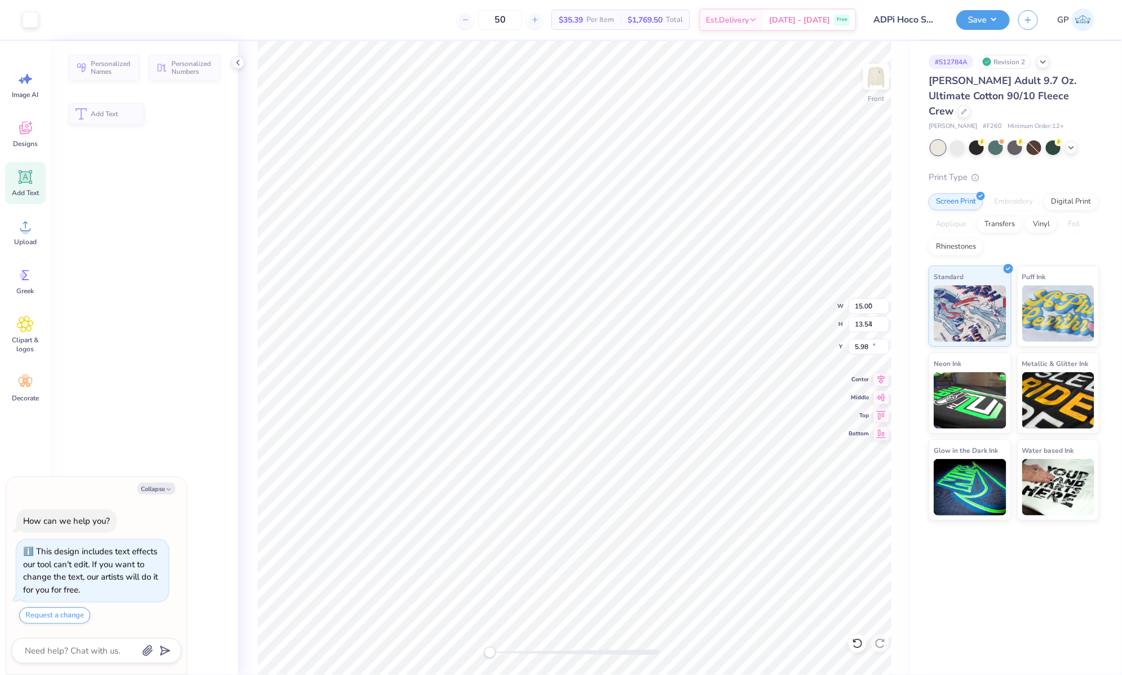
type textarea "x"
type input "9.98"
type input "2.45"
type input "19.24"
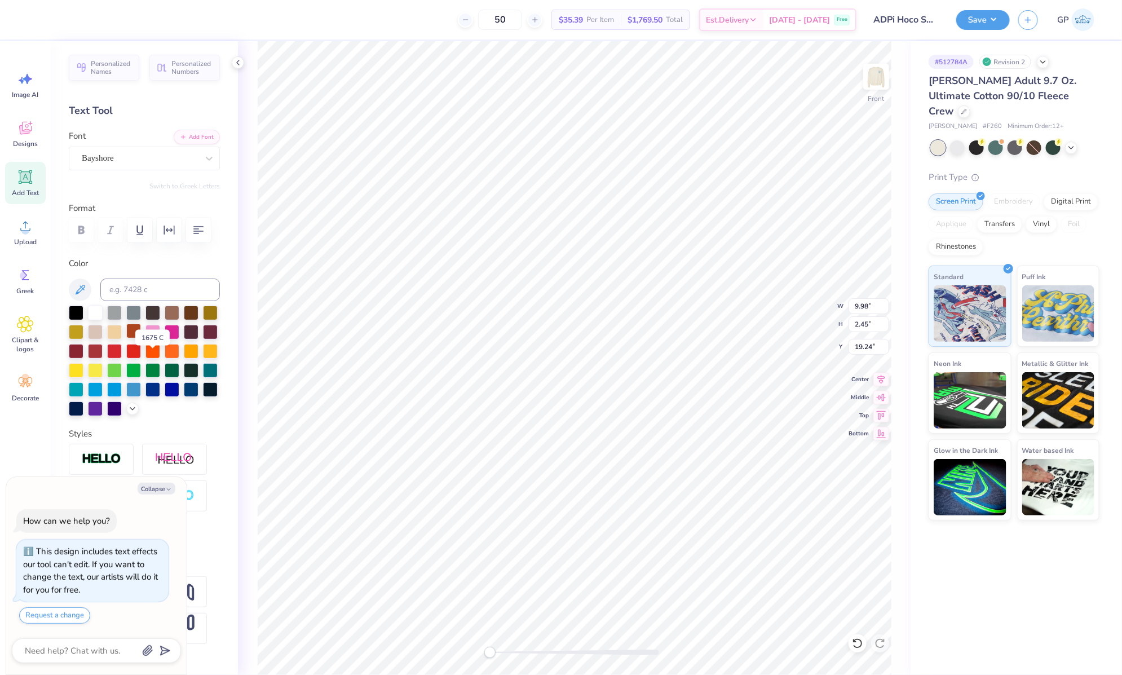
click at [141, 338] on div at bounding box center [133, 331] width 15 height 15
click at [149, 491] on button "Collapse" at bounding box center [157, 489] width 38 height 12
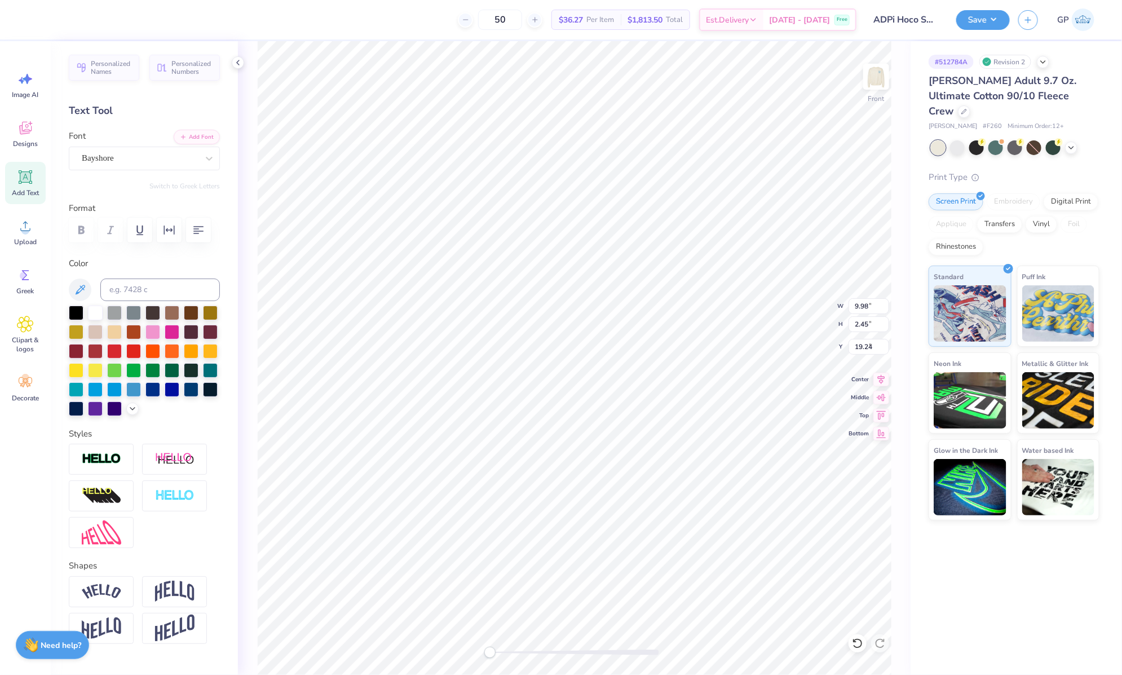
type textarea "x"
type input "9.33"
type input "2.29"
type input "8.10"
click at [179, 602] on img at bounding box center [174, 591] width 39 height 21
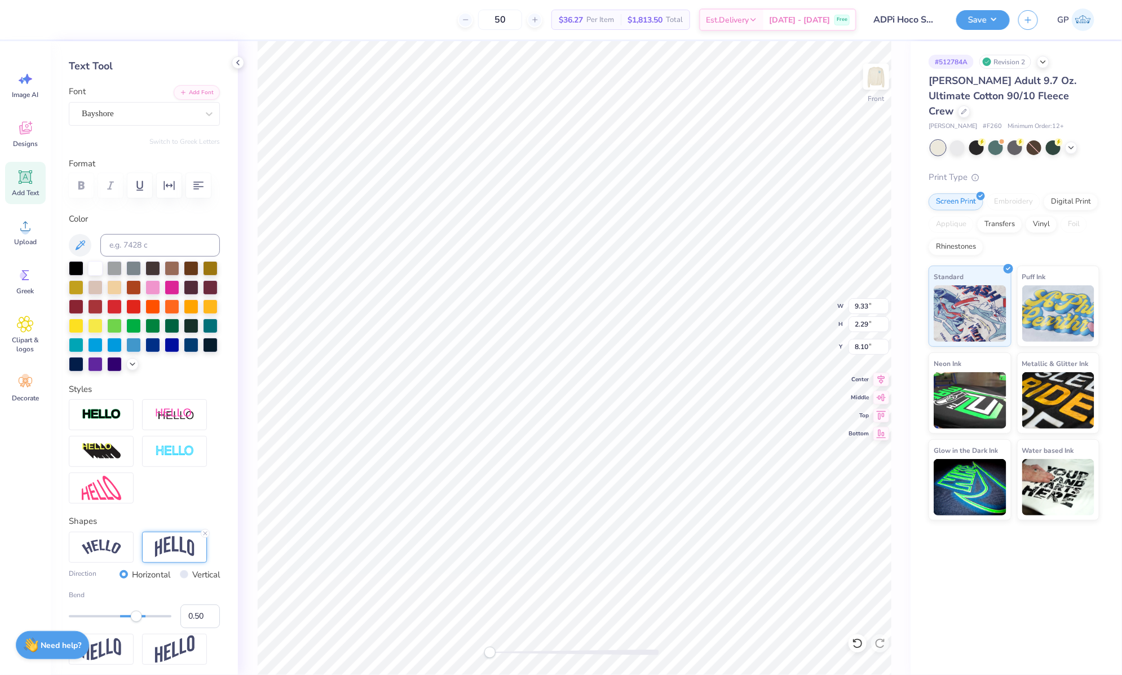
scroll to position [122, 0]
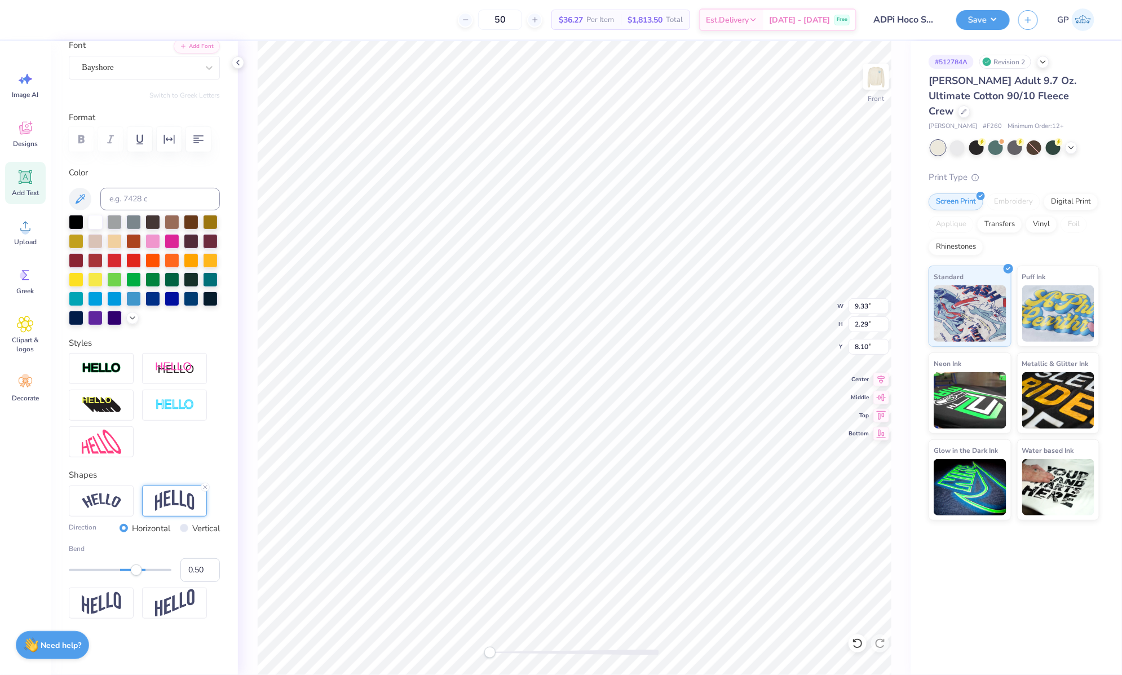
type input "0.24"
click at [125, 571] on div at bounding box center [120, 570] width 103 height 2
type input "0.19"
click at [122, 576] on div "Accessibility label" at bounding box center [122, 570] width 11 height 11
type input "15.00"
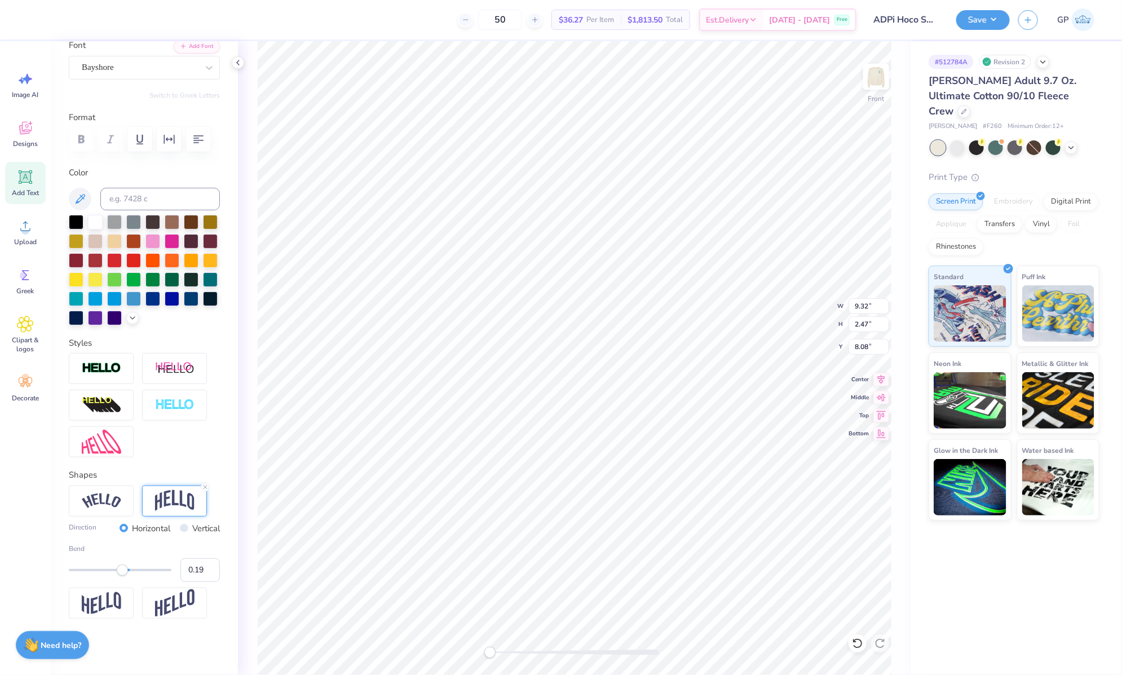
type input "13.54"
type input "5.98"
click at [31, 20] on div at bounding box center [31, 19] width 16 height 16
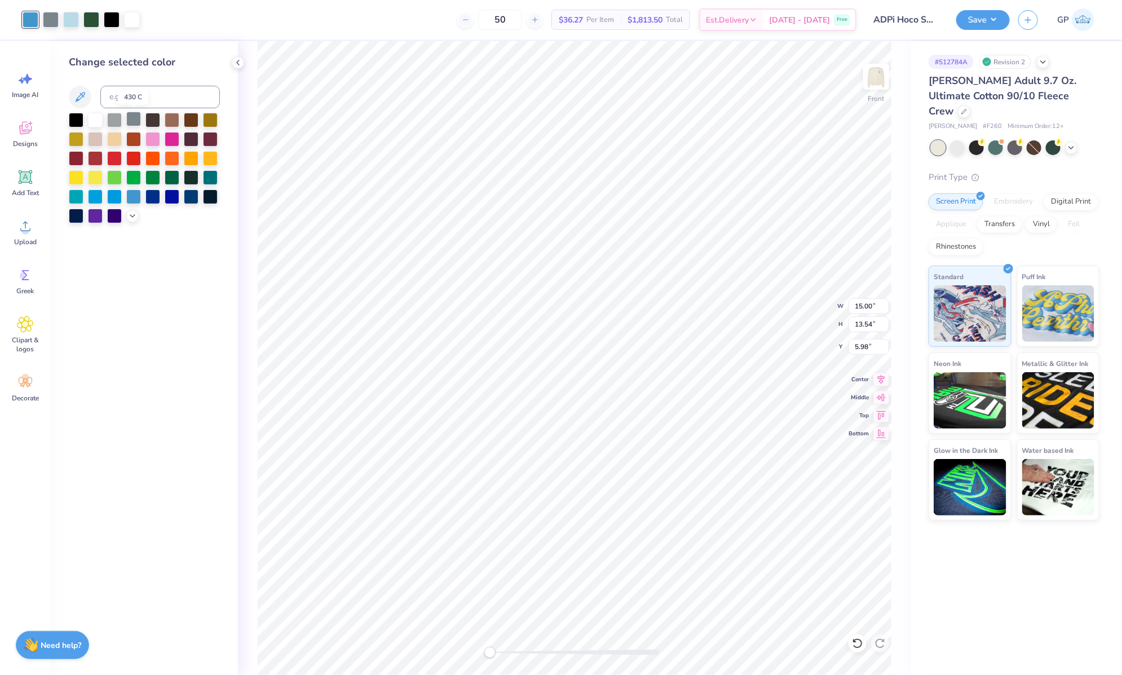
click at [133, 116] on div at bounding box center [133, 119] width 15 height 15
click at [25, 225] on icon at bounding box center [25, 226] width 17 height 17
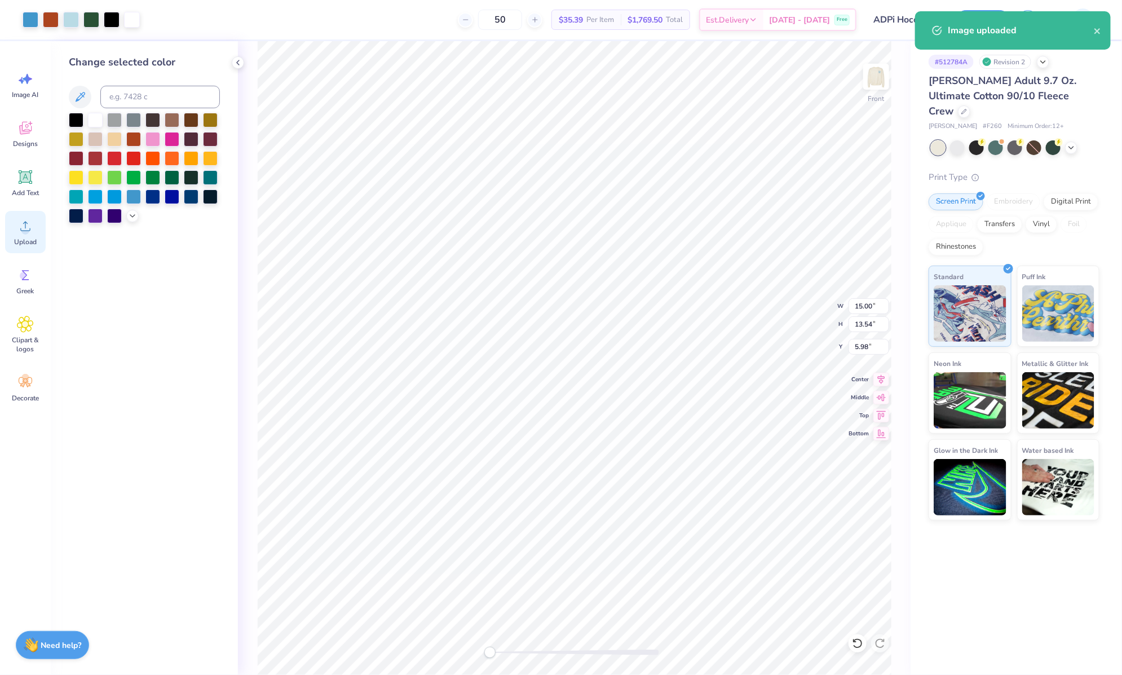
type input "13.91"
type input "12.39"
type input "6.56"
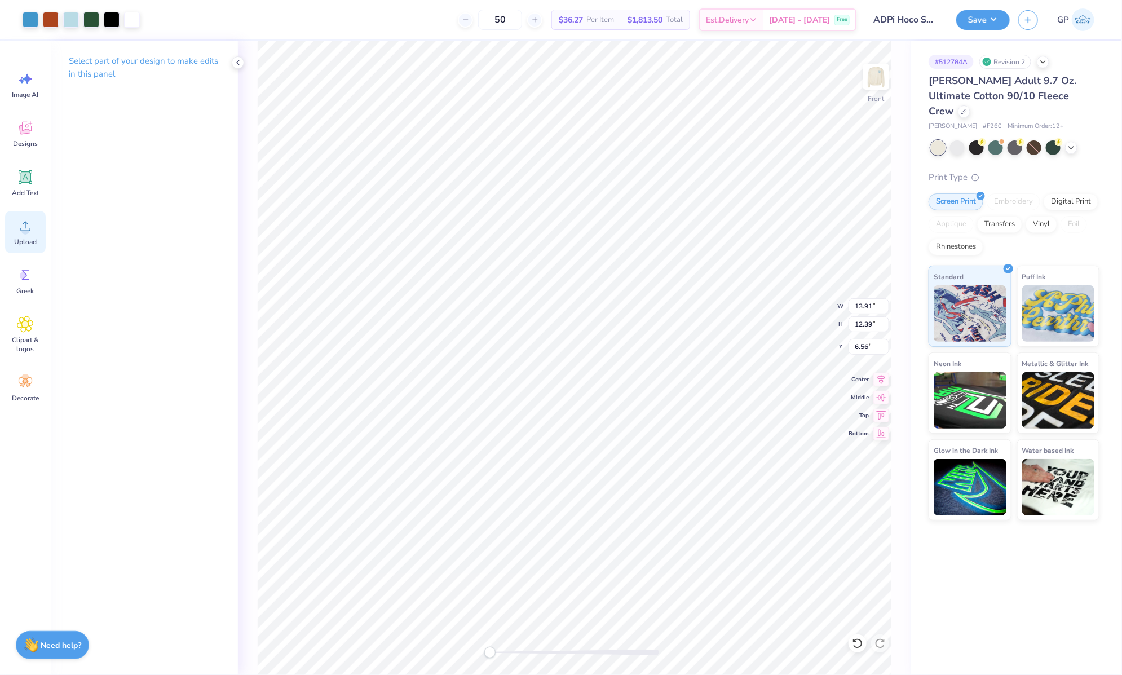
type textarea "x"
type input "5.98"
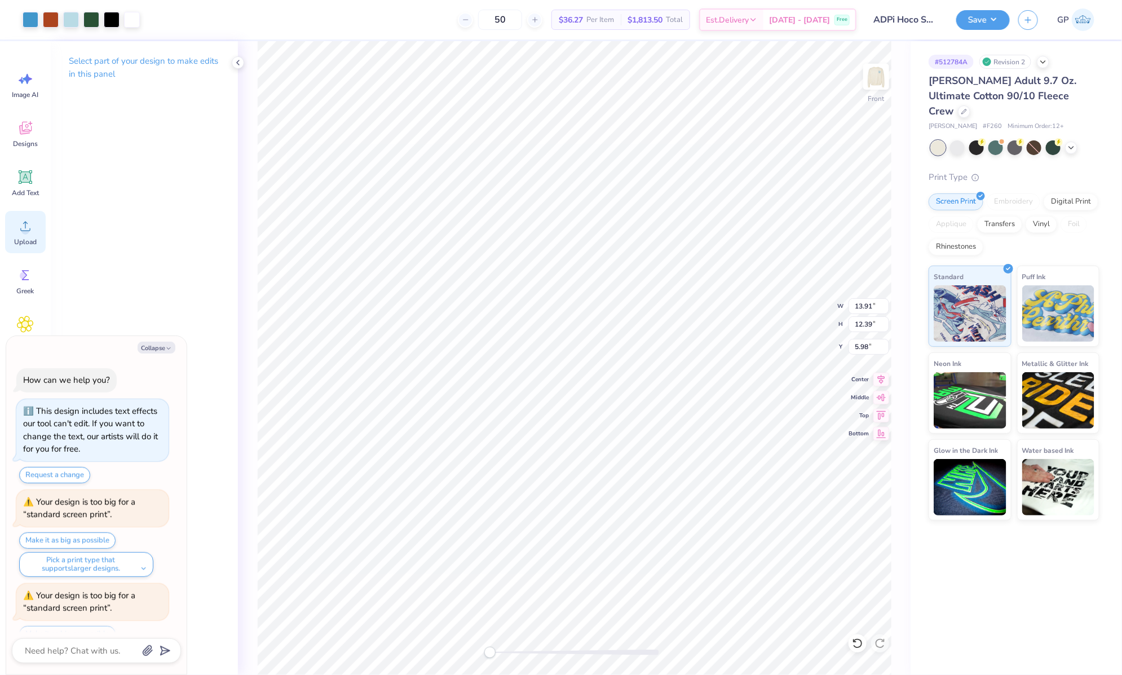
scroll to position [45, 0]
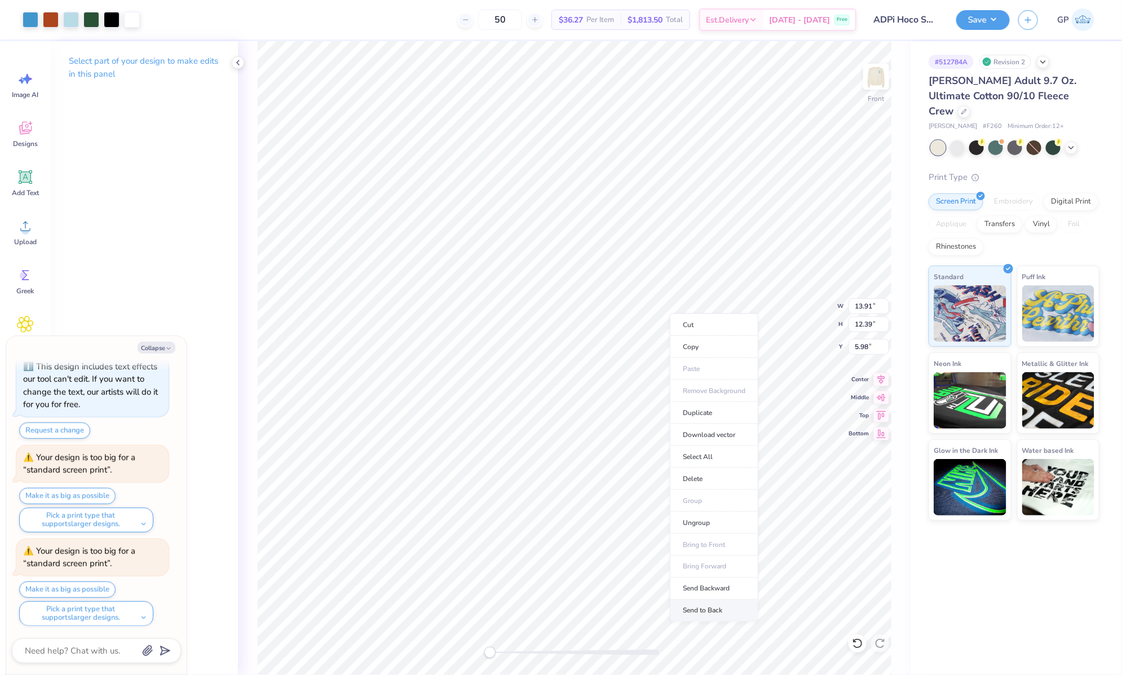
click at [727, 607] on li "Send to Back" at bounding box center [714, 611] width 89 height 22
type textarea "x"
type input "9.32"
type input "2.47"
type input "8.08"
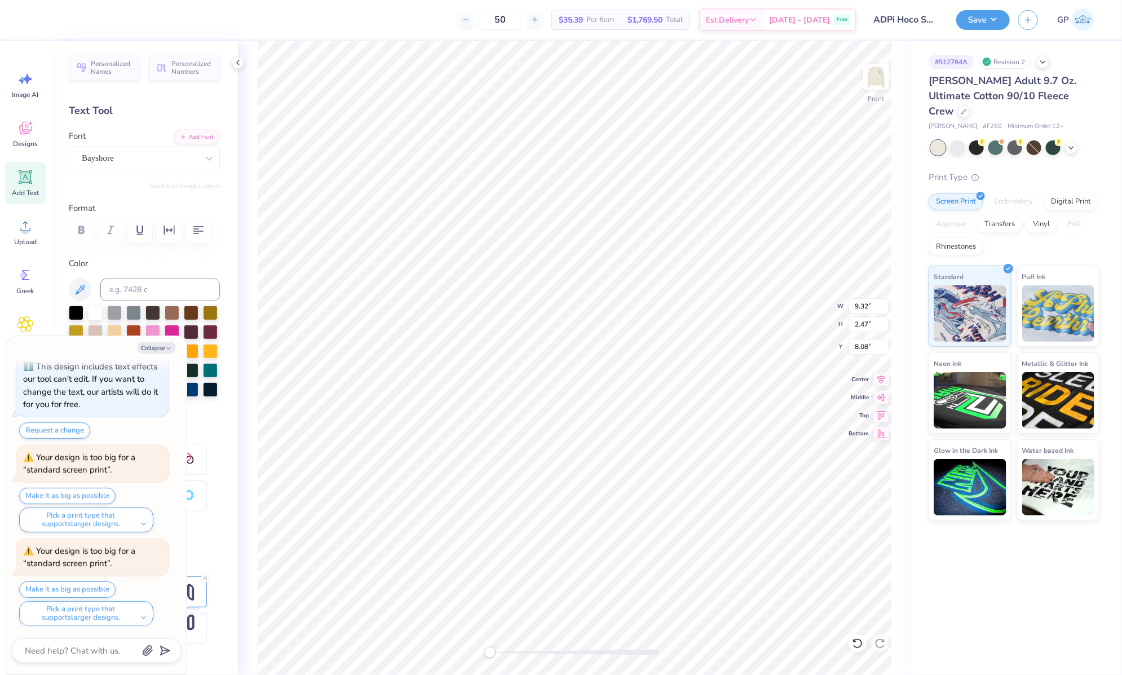
type textarea "x"
type input "13.91"
type input "12.39"
type input "5.98"
type textarea "x"
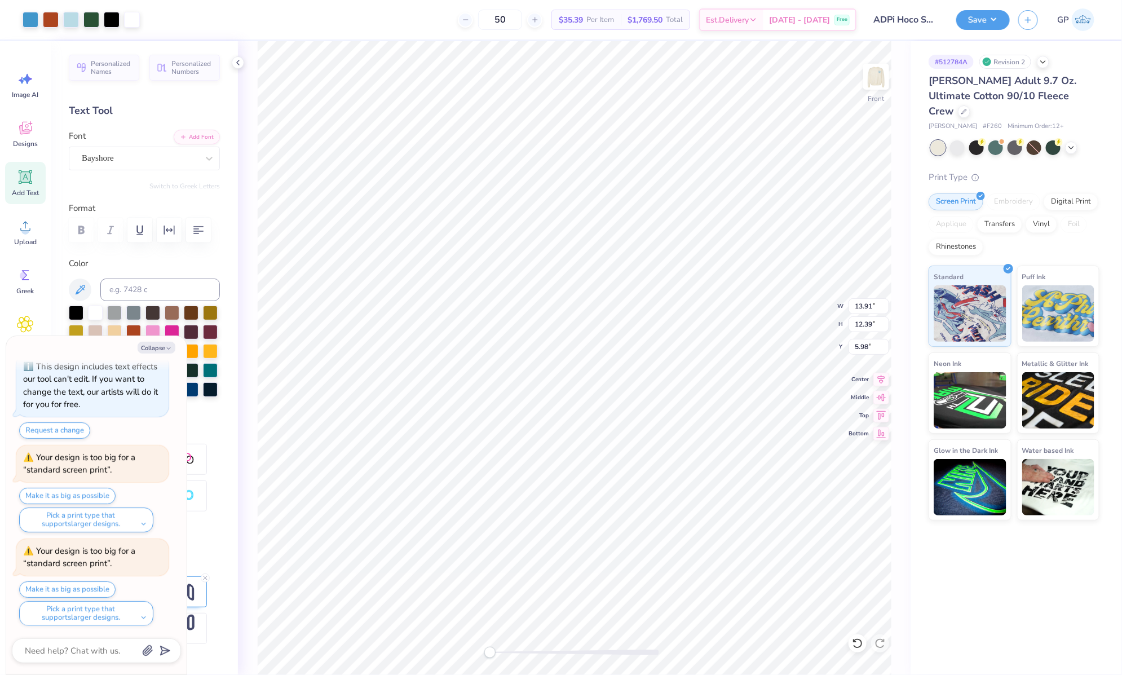
type input "9.32"
type input "2.47"
type input "7.72"
type textarea "x"
type input "8.66"
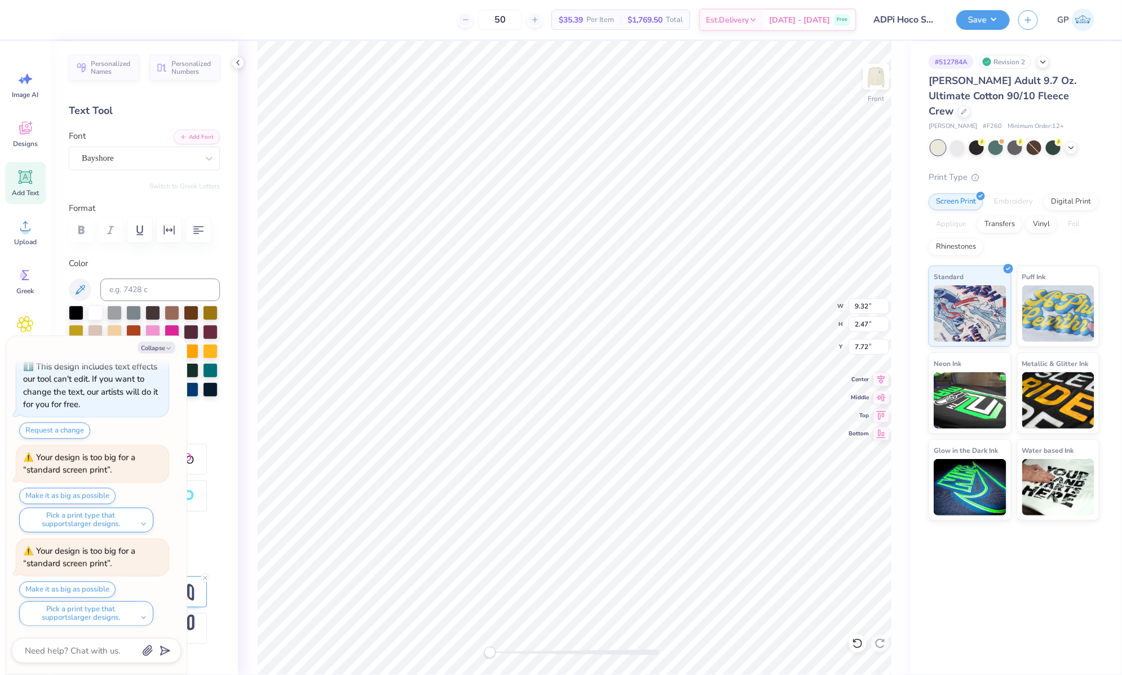
type input "2.29"
type input "7.89"
type textarea "x"
type input "12.50"
type input "11.13"
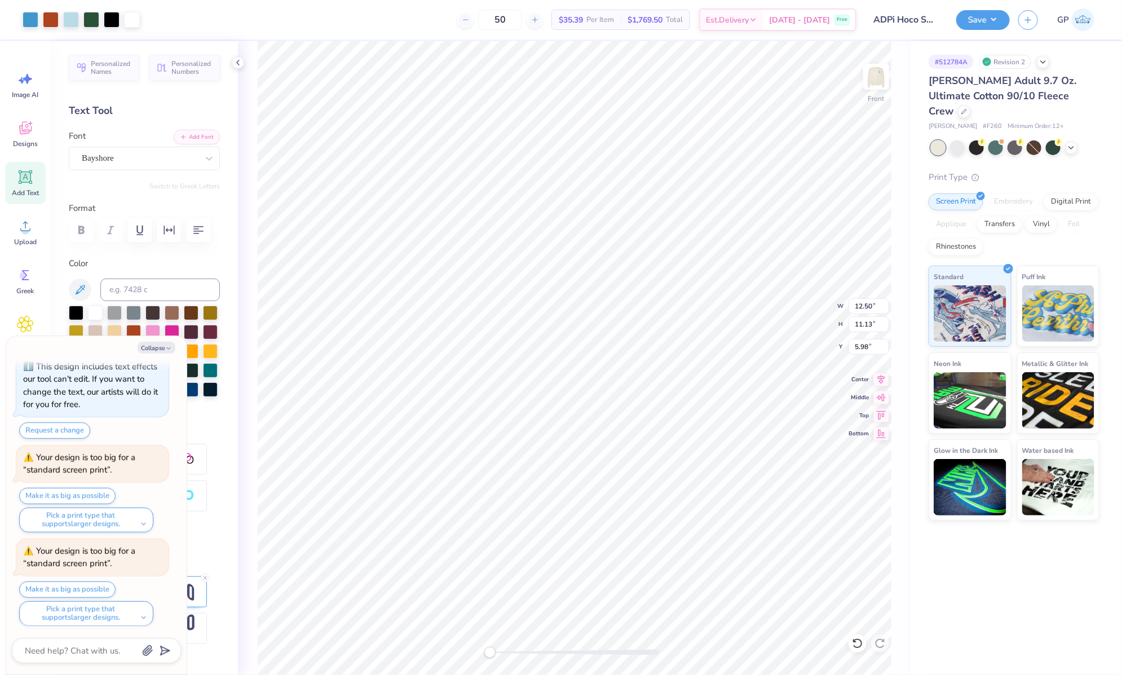
type textarea "x"
click at [870, 344] on input "2.79" at bounding box center [869, 347] width 41 height 16
type input "3"
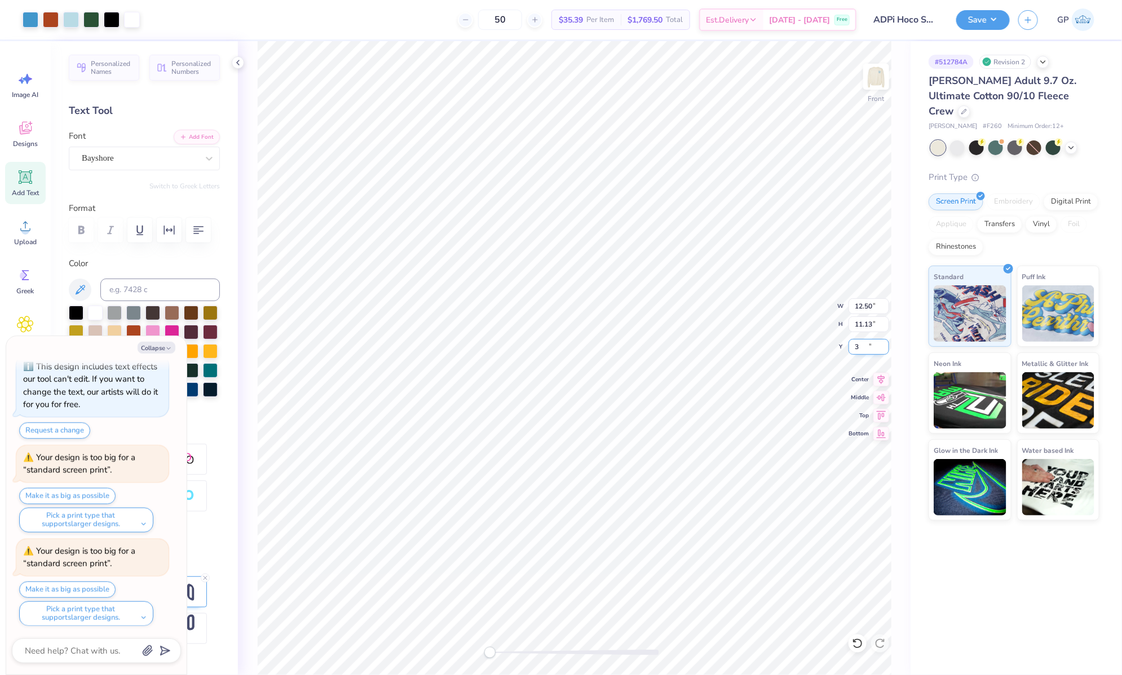
type textarea "x"
type input "3.00"
click at [882, 72] on img at bounding box center [876, 76] width 45 height 45
click at [974, 12] on button "Save" at bounding box center [984, 18] width 54 height 20
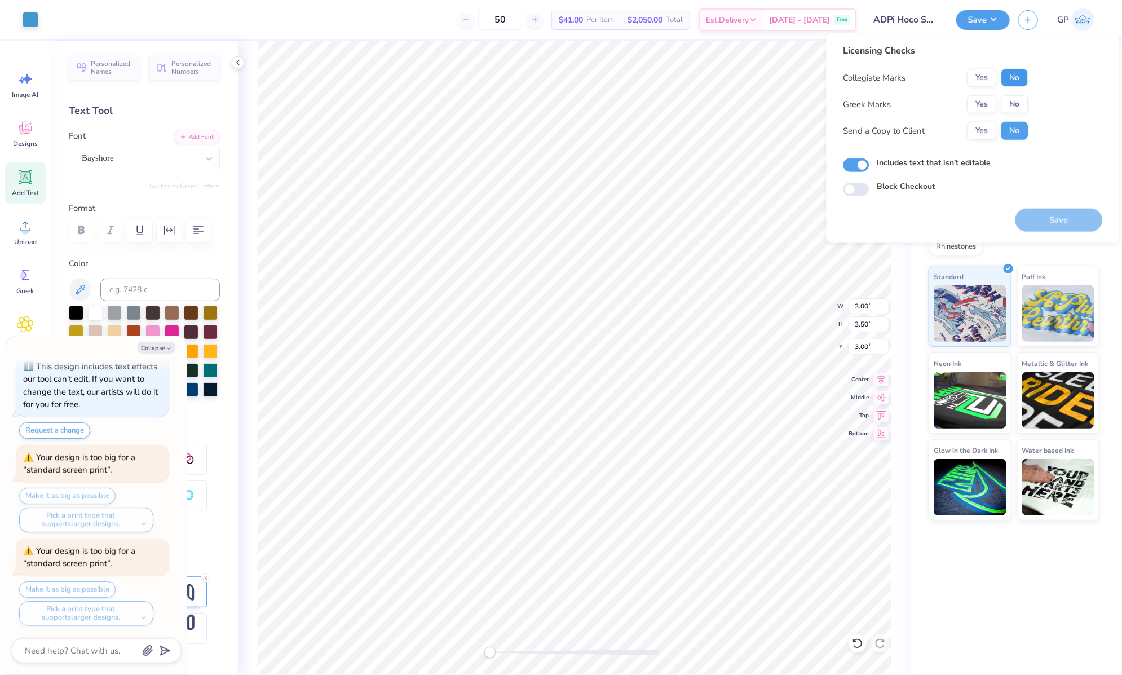
click at [1022, 78] on button "No" at bounding box center [1015, 78] width 27 height 18
click at [987, 81] on button "Yes" at bounding box center [982, 78] width 29 height 18
click at [985, 102] on button "Yes" at bounding box center [982, 104] width 29 height 18
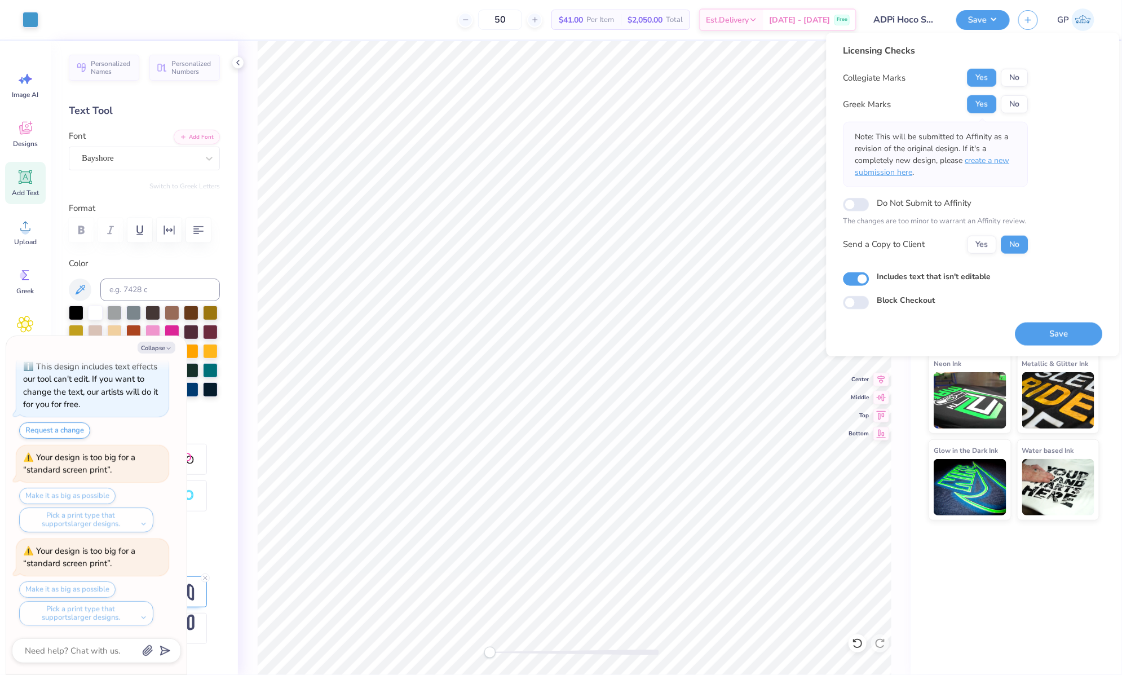
click at [989, 158] on span "create a new submission here" at bounding box center [933, 166] width 155 height 23
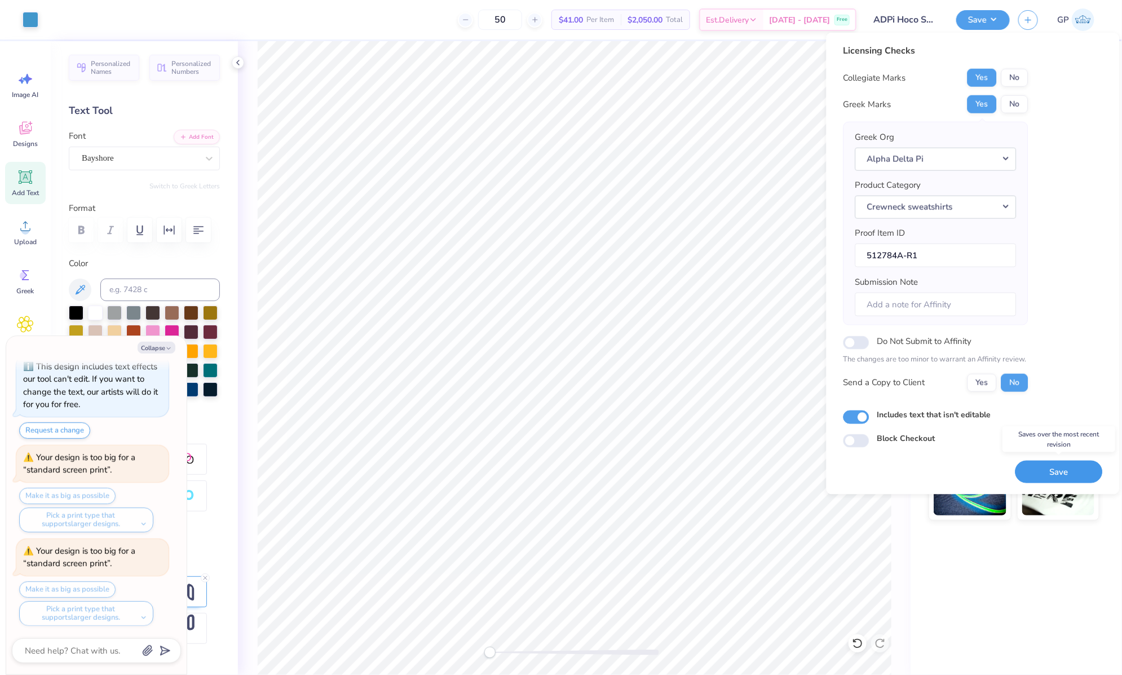
click at [1063, 465] on button "Save" at bounding box center [1059, 471] width 87 height 23
type textarea "x"
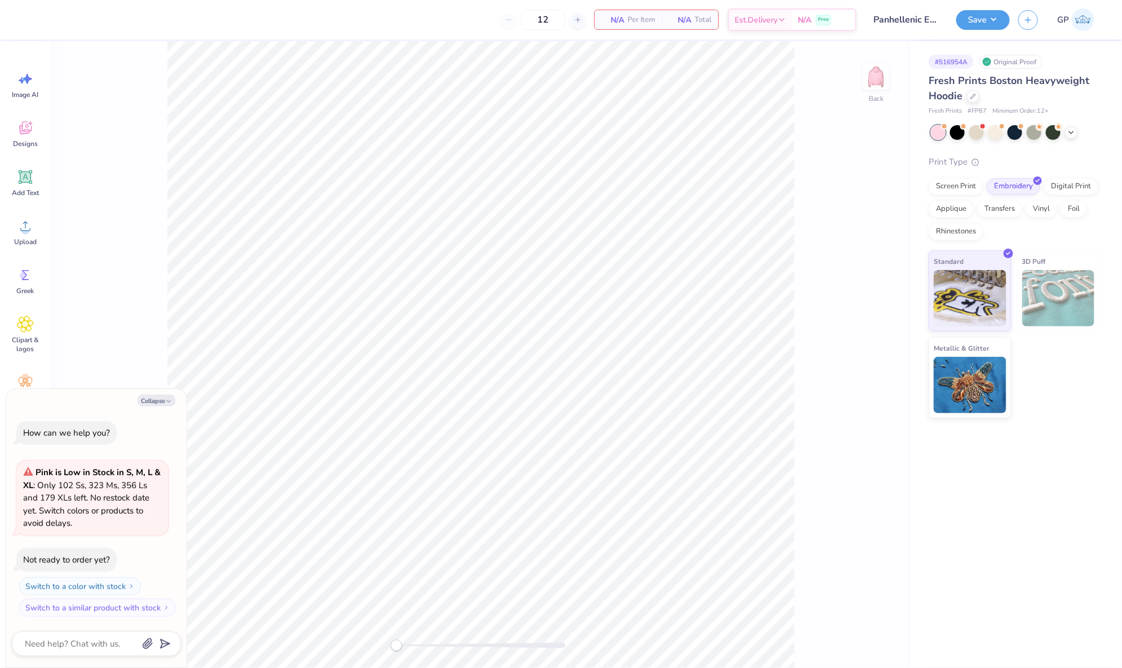
type textarea "x"
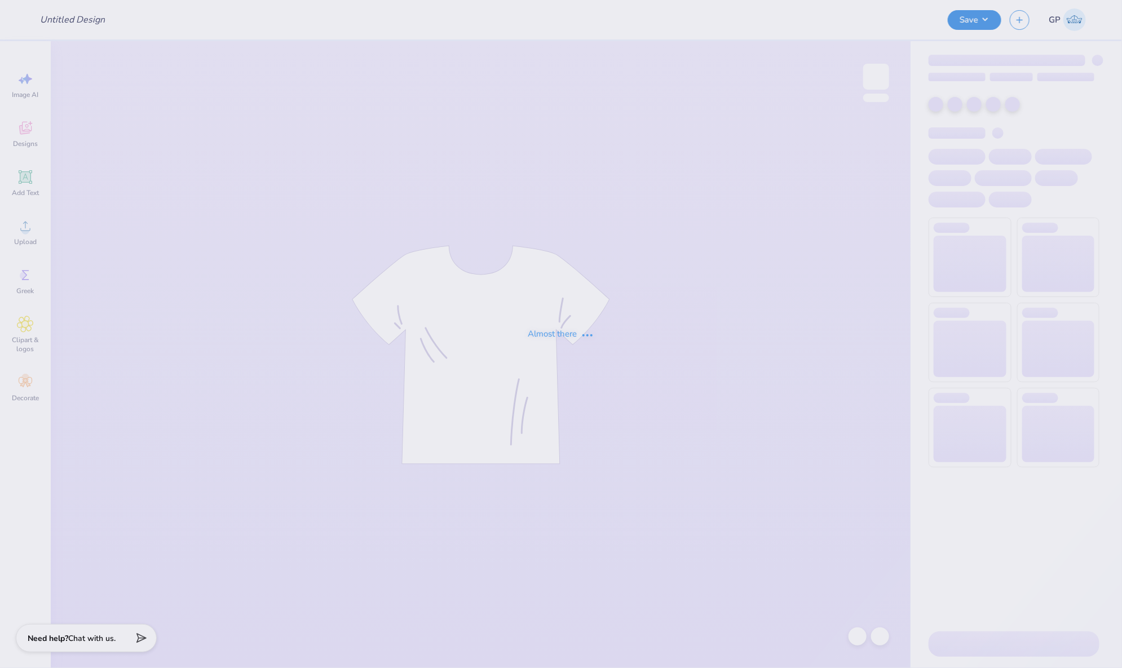
type input "Panhellenic Exec"
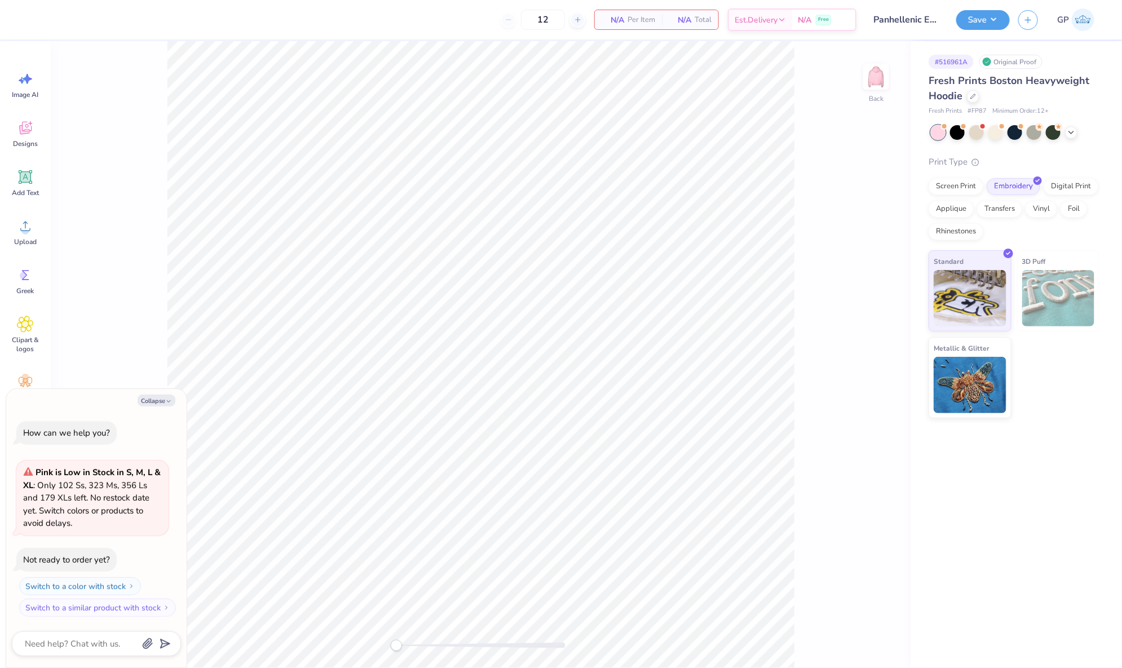
type textarea "x"
